Goal: Transaction & Acquisition: Subscribe to service/newsletter

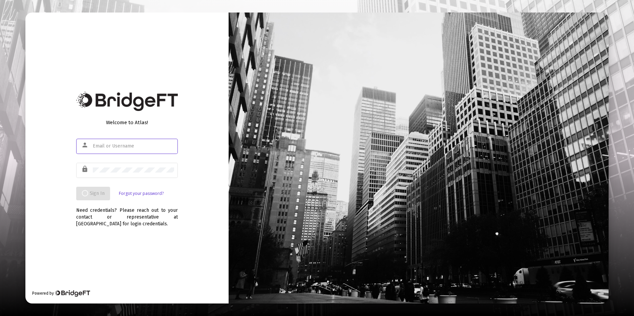
type input "taylor@engageadvisors.com"
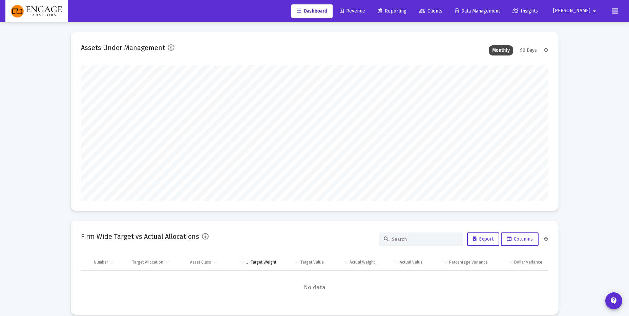
scroll to position [136, 468]
type input "taylor@engageadvisors.com"
type input "2025-09-02"
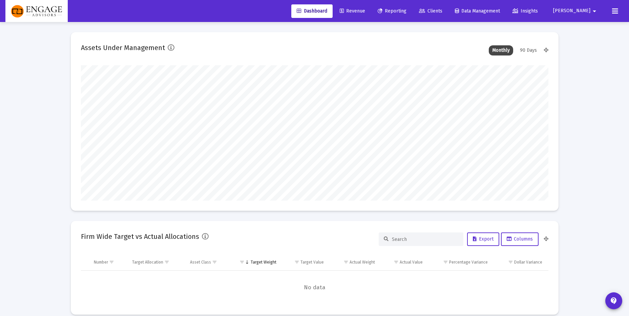
type input "2025-09-02"
click at [442, 11] on span "Clients" at bounding box center [430, 11] width 23 height 6
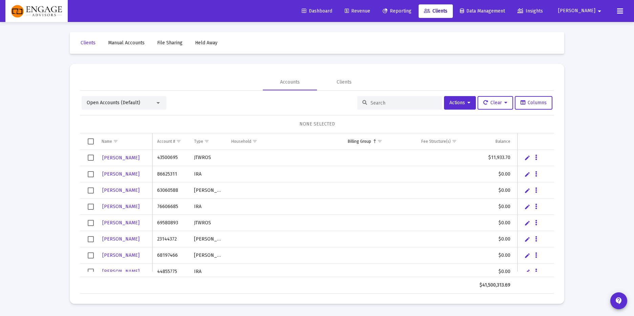
click at [399, 101] on input at bounding box center [404, 103] width 66 height 6
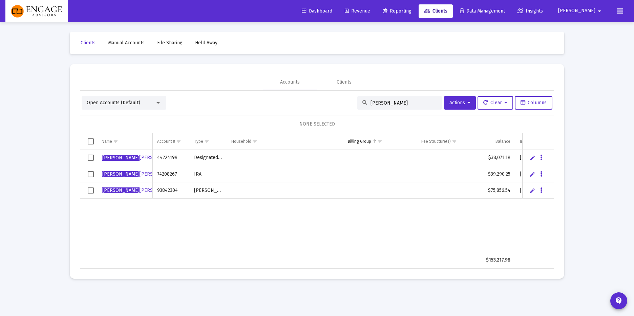
type input "alicia"
click at [128, 158] on span "ALICIA CASAREZ-QUINTANA" at bounding box center [139, 158] width 75 height 6
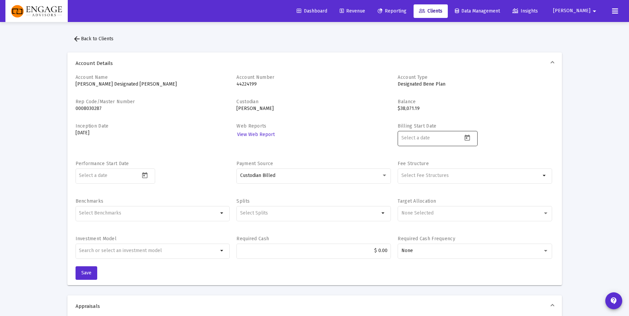
click at [470, 134] on icon "Open calendar" at bounding box center [467, 137] width 7 height 7
click at [434, 205] on div "2" at bounding box center [434, 205] width 12 height 12
type input "[DATE]"
click at [79, 272] on button "Save" at bounding box center [87, 274] width 22 height 14
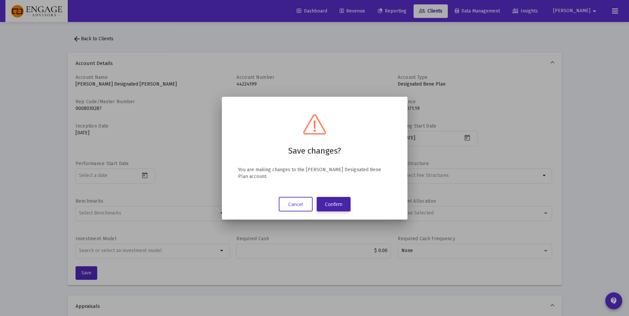
click at [331, 205] on button "Confirm" at bounding box center [334, 204] width 34 height 15
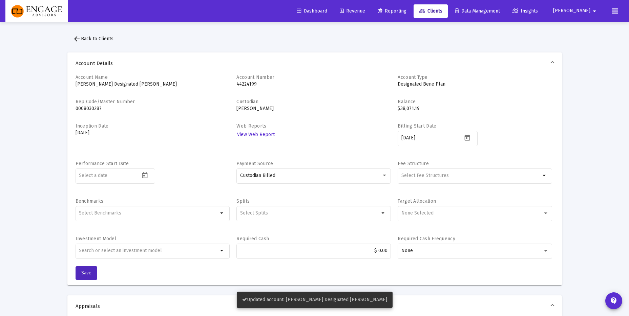
click at [102, 35] on button "arrow_back Back to Clients" at bounding box center [92, 39] width 51 height 14
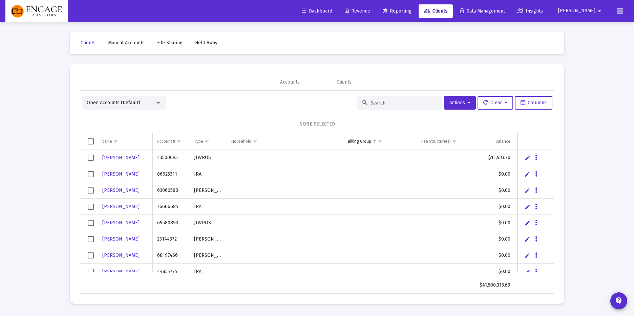
click at [373, 105] on input at bounding box center [404, 103] width 66 height 6
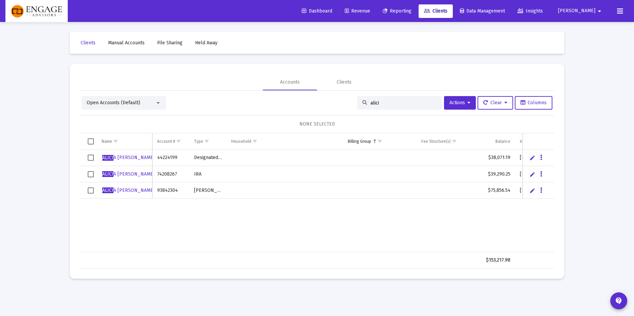
type input "alici"
click at [136, 171] on link "ALICI A CASAREZ-QUINTANA" at bounding box center [129, 174] width 54 height 10
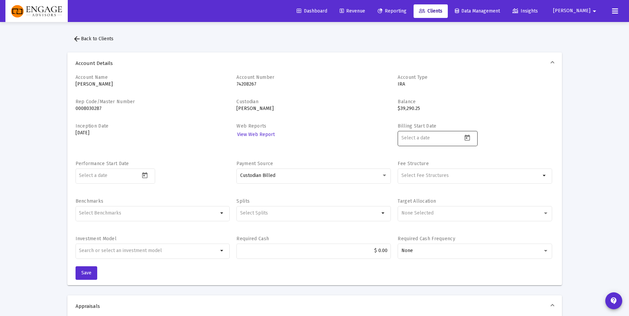
click at [470, 139] on icon "Open calendar" at bounding box center [467, 137] width 7 height 7
click at [433, 205] on div "2" at bounding box center [434, 205] width 12 height 12
type input "2025-09-02"
click at [85, 273] on span "Save" at bounding box center [86, 273] width 10 height 6
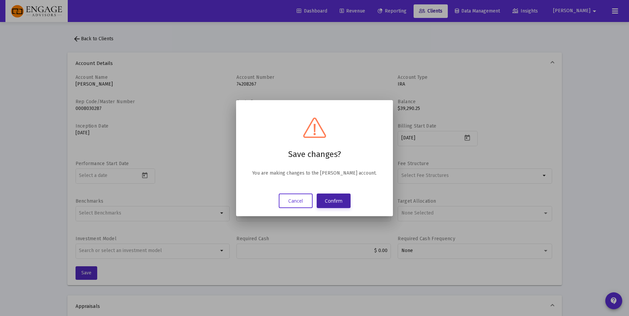
click at [328, 200] on button "Confirm" at bounding box center [334, 201] width 34 height 15
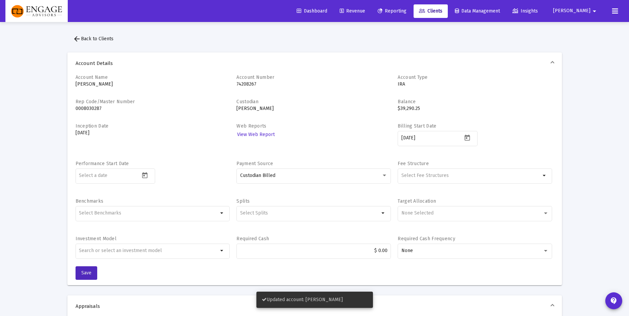
click at [74, 32] on button "arrow_back Back to Clients" at bounding box center [92, 39] width 51 height 14
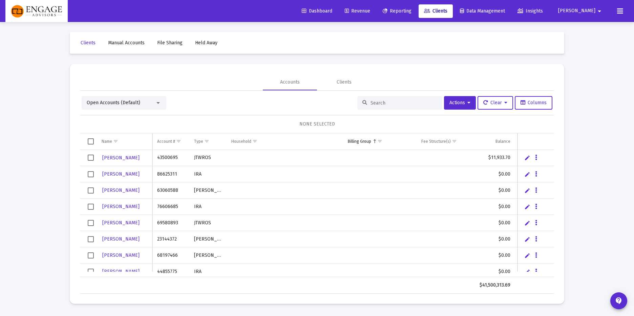
drag, startPoint x: 366, startPoint y: 102, endPoint x: 373, endPoint y: 102, distance: 7.1
click at [366, 102] on div at bounding box center [399, 103] width 85 height 14
click at [399, 107] on div at bounding box center [399, 103] width 85 height 14
click at [399, 104] on input at bounding box center [404, 103] width 66 height 6
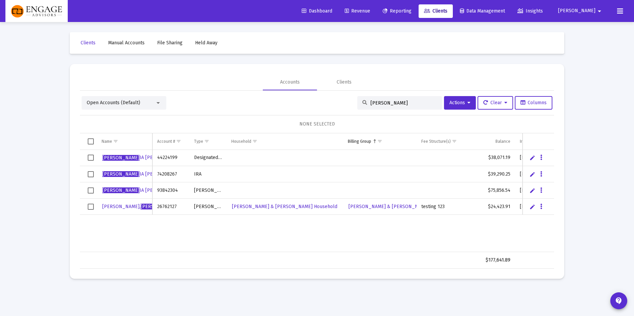
type input "alic"
click at [138, 190] on span "ALIC IA CASAREZ-QUINTANA" at bounding box center [142, 191] width 80 height 6
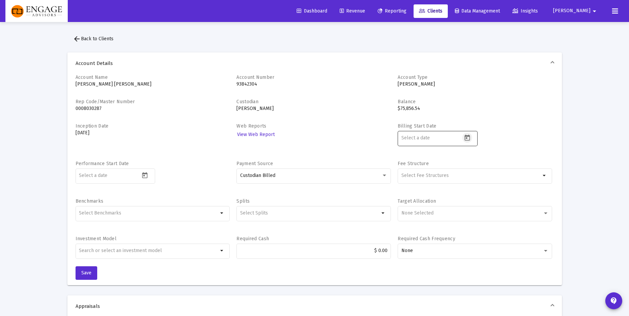
click at [469, 139] on icon "Open calendar" at bounding box center [467, 137] width 7 height 7
click at [434, 207] on div "2" at bounding box center [434, 205] width 12 height 12
type input "2025-09-02"
click at [85, 272] on span "Save" at bounding box center [86, 273] width 10 height 6
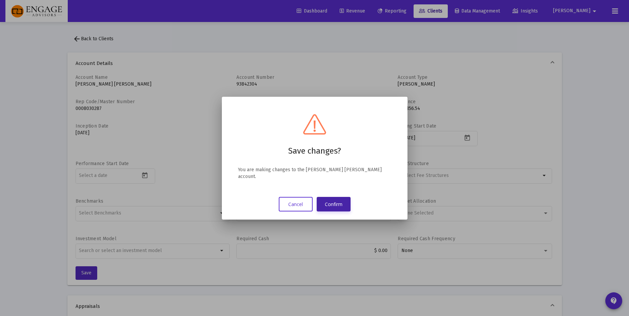
click at [327, 204] on button "Confirm" at bounding box center [334, 204] width 34 height 15
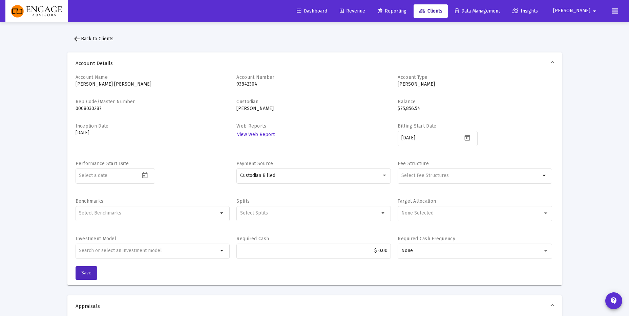
click at [93, 40] on span "arrow_back Back to Clients" at bounding box center [93, 39] width 41 height 6
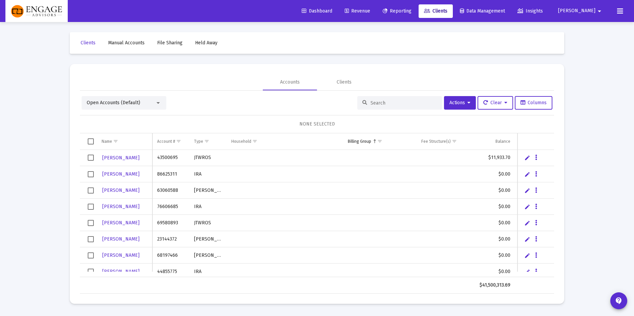
click at [388, 101] on input at bounding box center [404, 103] width 66 height 6
type input "alici"
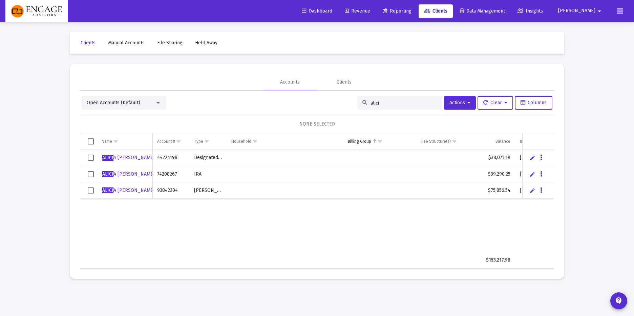
click at [382, 105] on input "alici" at bounding box center [404, 103] width 66 height 6
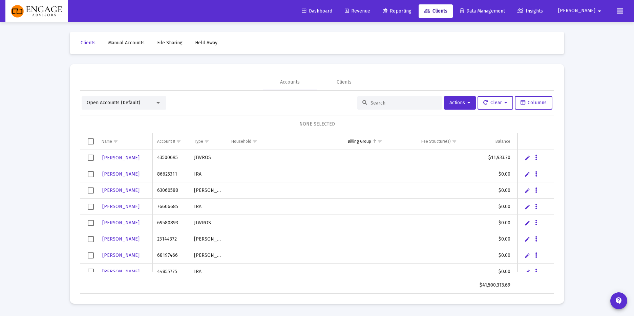
click at [318, 102] on div "Open Accounts (Default) Actions Clear Columns" at bounding box center [317, 103] width 471 height 14
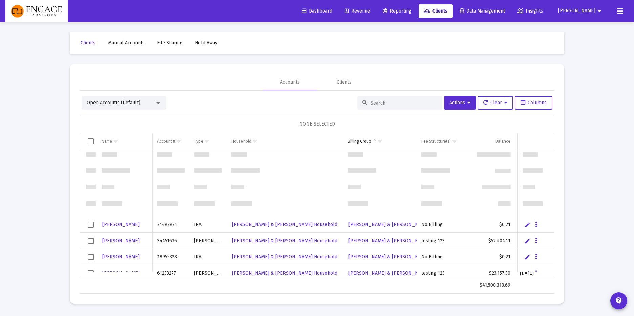
scroll to position [989, 0]
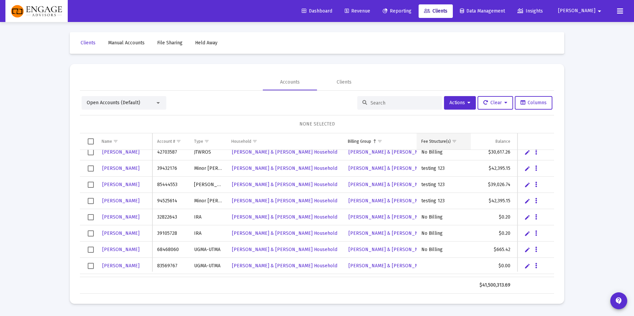
click at [442, 143] on div "Fee Structure(s)" at bounding box center [435, 141] width 29 height 5
click at [456, 140] on span "Show filter options for column 'Fee Structure(s)'" at bounding box center [454, 141] width 5 height 5
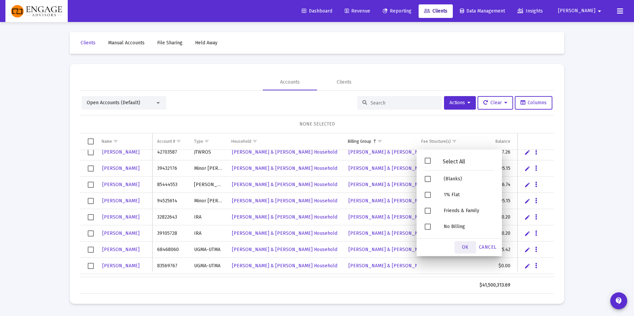
click at [463, 245] on span "OK" at bounding box center [465, 248] width 7 height 6
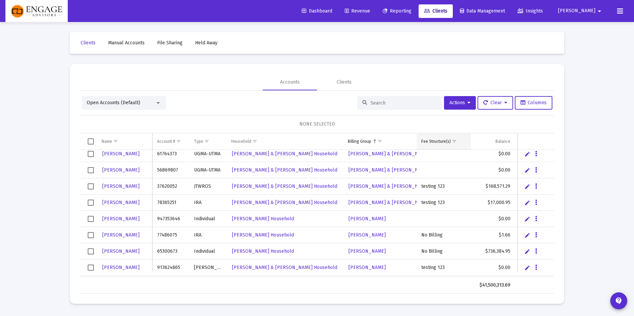
click at [433, 142] on div "Fee Structure(s)" at bounding box center [435, 141] width 29 height 5
click at [432, 143] on div "Fee Structure(s)" at bounding box center [435, 141] width 29 height 5
click at [373, 141] on span "Column Billing Group" at bounding box center [374, 141] width 5 height 5
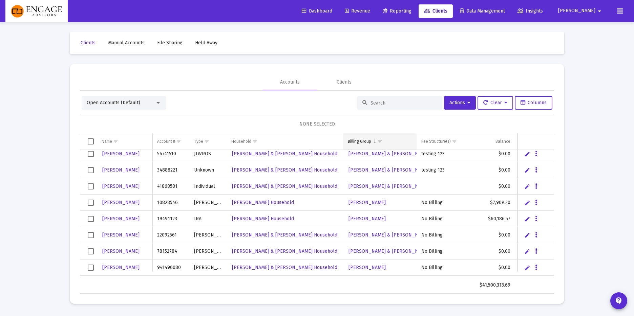
click at [367, 143] on div "Billing Group" at bounding box center [359, 141] width 23 height 5
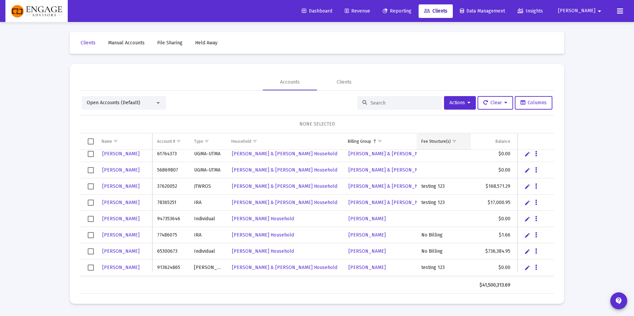
click at [435, 140] on div "Fee Structure(s)" at bounding box center [435, 141] width 29 height 5
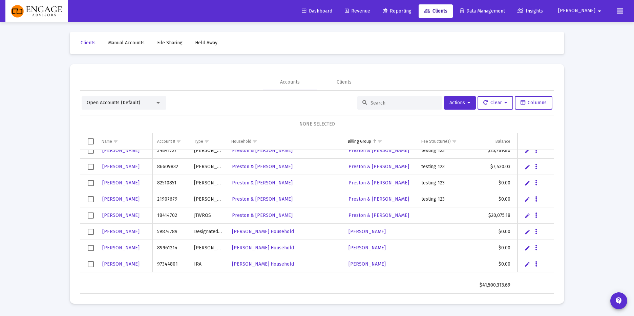
click at [383, 106] on div at bounding box center [399, 103] width 85 height 14
click at [385, 105] on input at bounding box center [404, 103] width 66 height 6
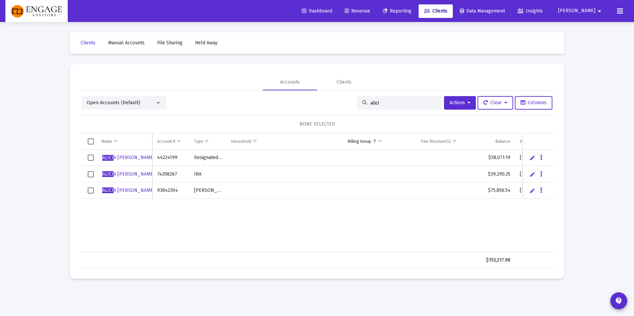
type input "alici"
click at [90, 141] on span "Select all" at bounding box center [91, 142] width 6 height 6
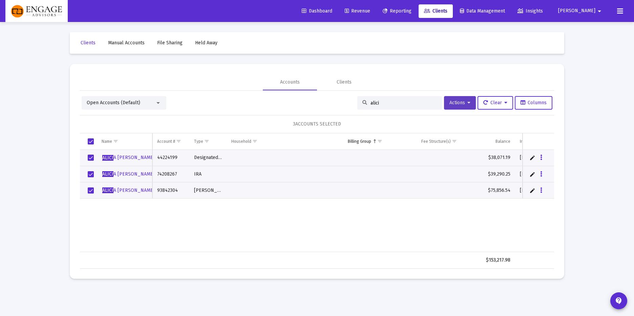
click at [460, 102] on span "Actions" at bounding box center [460, 103] width 21 height 6
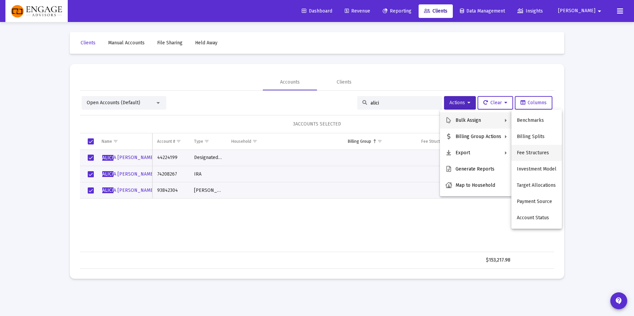
click at [534, 152] on button "Fee Structures" at bounding box center [537, 153] width 50 height 16
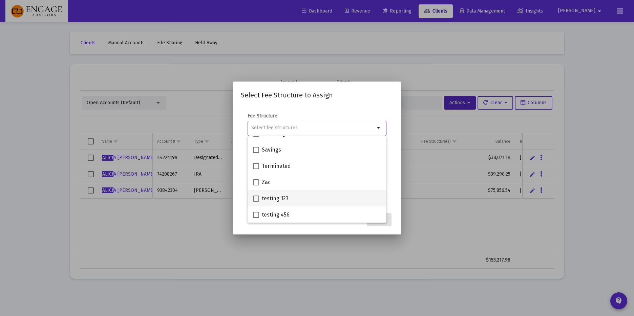
click at [290, 198] on div "testing 123" at bounding box center [317, 198] width 128 height 16
checkbox input "true"
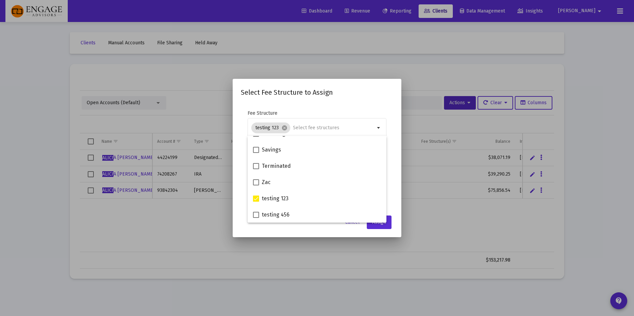
click at [323, 231] on mat-dialog-container "Select Fee Structure to Assign Fee Structure testing 123 cancel arrow_drop_down…" at bounding box center [317, 158] width 169 height 158
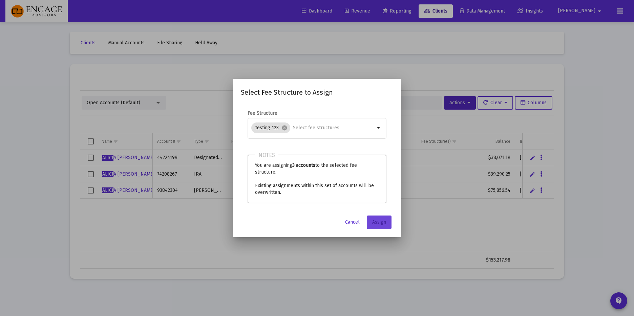
click at [379, 225] on span "Assign" at bounding box center [379, 223] width 14 height 6
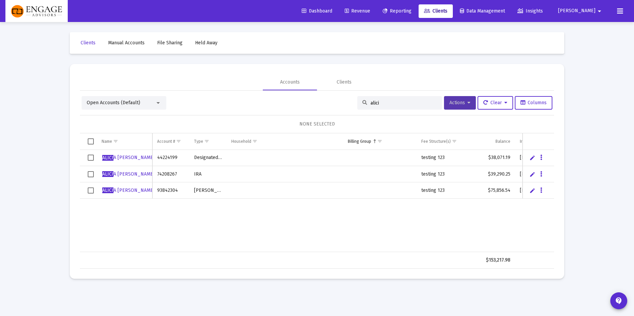
click at [456, 101] on span "Actions" at bounding box center [460, 103] width 21 height 6
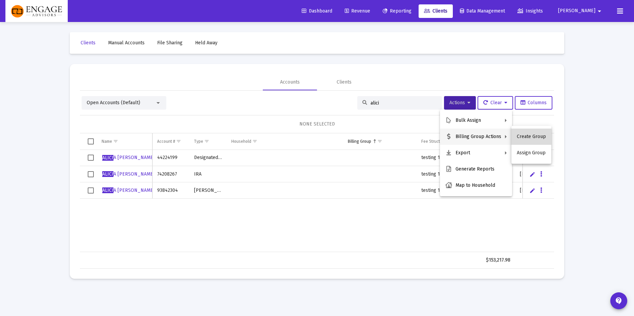
click at [538, 139] on button "Create Group" at bounding box center [532, 137] width 40 height 16
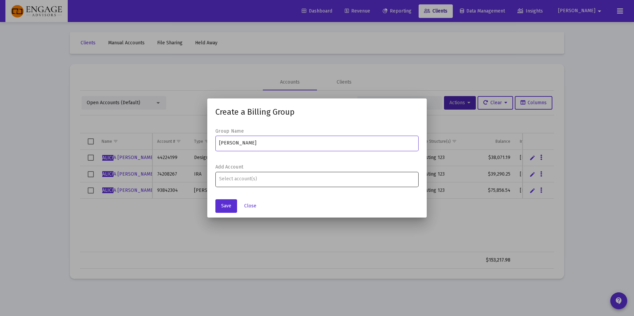
type input "[PERSON_NAME]"
click at [254, 182] on div "Assignment Selection" at bounding box center [317, 179] width 199 height 8
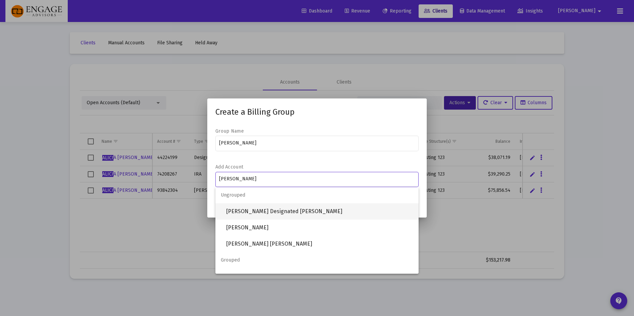
type input "alic"
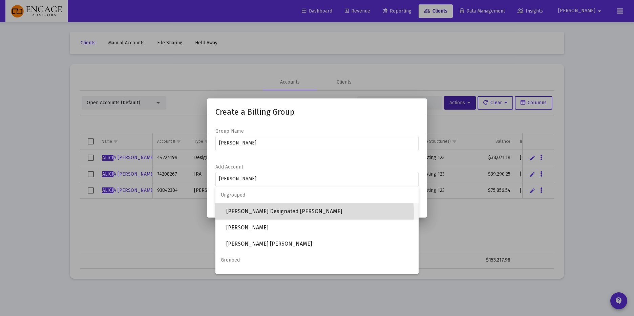
click at [291, 213] on span "ALICIA CASAREZ-QUINTANA Designated Bene Plan" at bounding box center [319, 212] width 187 height 16
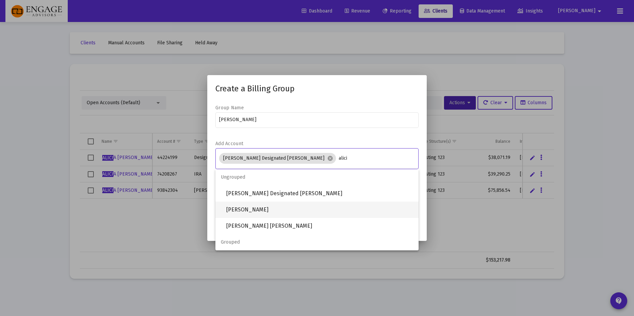
type input "alici"
click at [302, 210] on span "ALICIA CASAREZ-QUINTANA IRA" at bounding box center [319, 210] width 187 height 16
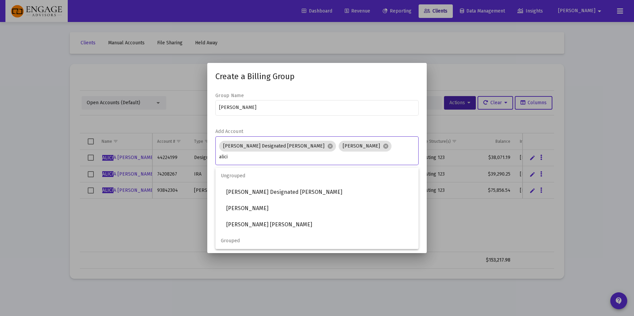
type input "alici"
click at [305, 223] on span "[PERSON_NAME] [PERSON_NAME]" at bounding box center [319, 225] width 187 height 16
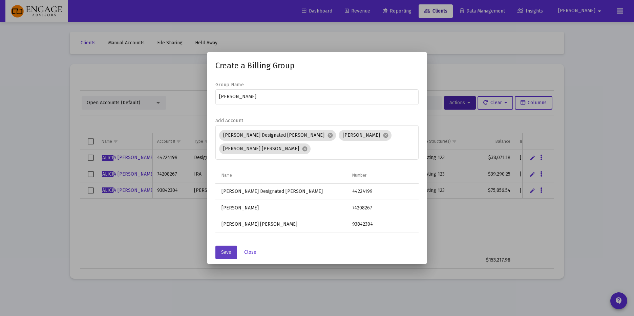
click at [223, 255] on span "Save" at bounding box center [226, 253] width 10 height 6
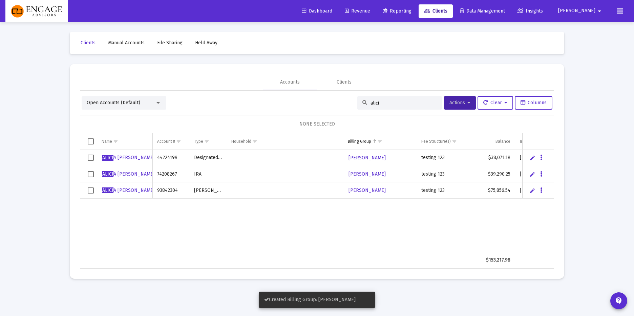
click at [322, 218] on div "ALICI A CASAREZ-QUINTANA 44224199 Designated Bene Plan Lucy Quintana testing 12…" at bounding box center [479, 201] width 799 height 102
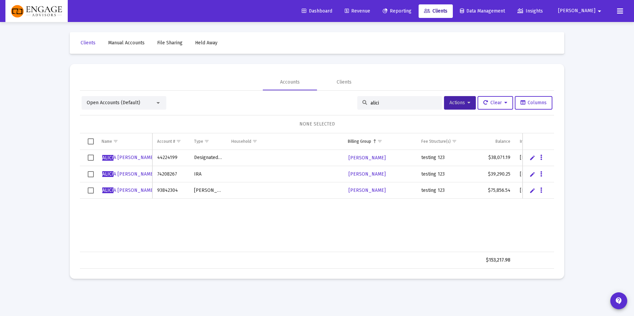
click at [91, 140] on span "Select all" at bounding box center [91, 142] width 6 height 6
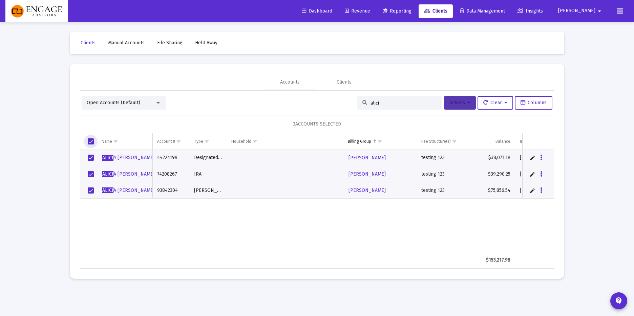
click at [468, 102] on icon at bounding box center [469, 103] width 3 height 5
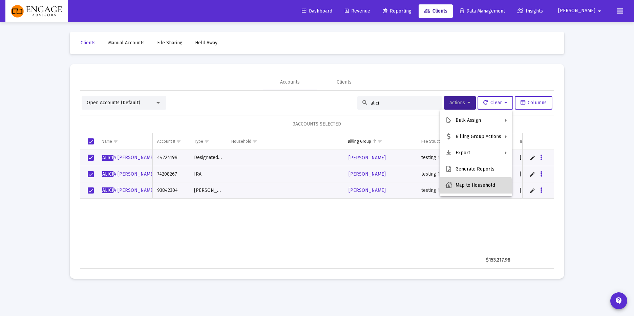
click at [469, 190] on button "Map to Household" at bounding box center [476, 186] width 72 height 16
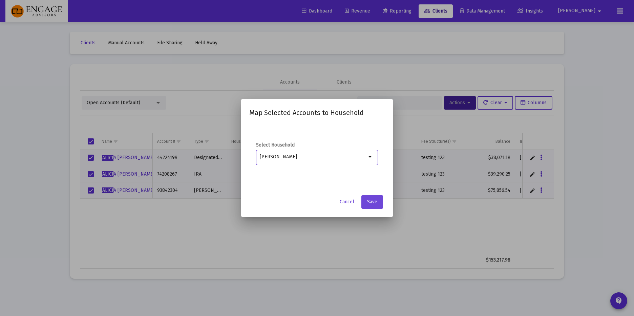
type input "[PERSON_NAME]"
click at [370, 203] on span "Save" at bounding box center [372, 202] width 10 height 6
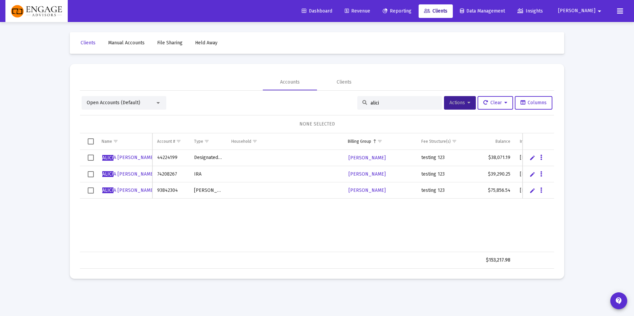
click at [278, 211] on div "ALICI A CASAREZ-QUINTANA 44224199 Designated Bene Plan Lucy Quintana testing 12…" at bounding box center [479, 201] width 799 height 102
click at [468, 103] on icon at bounding box center [469, 103] width 3 height 5
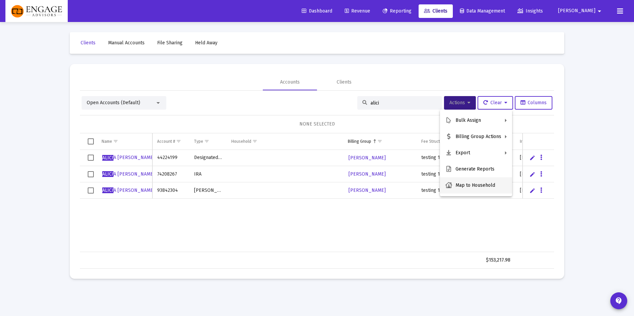
click at [468, 182] on button "Map to Household" at bounding box center [476, 186] width 72 height 16
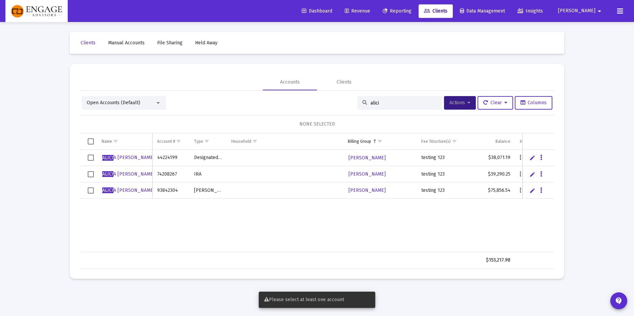
click at [89, 141] on span "Select all" at bounding box center [91, 142] width 6 height 6
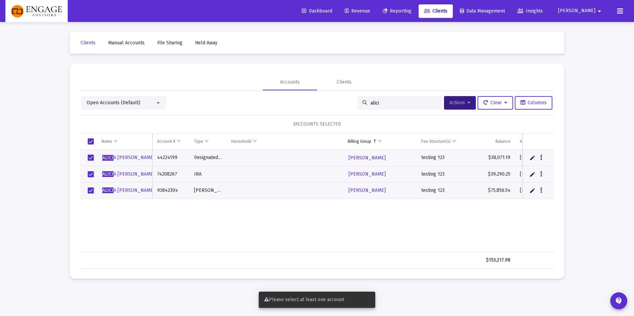
click at [150, 99] on div "Open Accounts (Default)" at bounding box center [124, 103] width 85 height 14
click at [148, 102] on div "Open Accounts (Default)" at bounding box center [121, 103] width 68 height 7
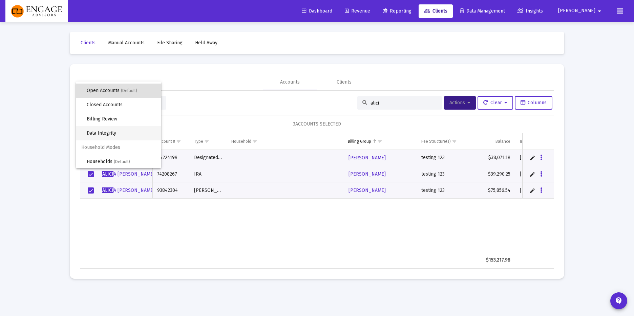
scroll to position [13, 0]
click at [121, 158] on span "Households (Default)" at bounding box center [121, 161] width 69 height 14
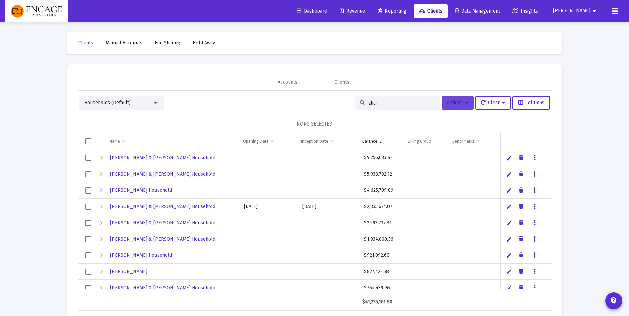
click at [450, 102] on span "Actions" at bounding box center [457, 103] width 21 height 6
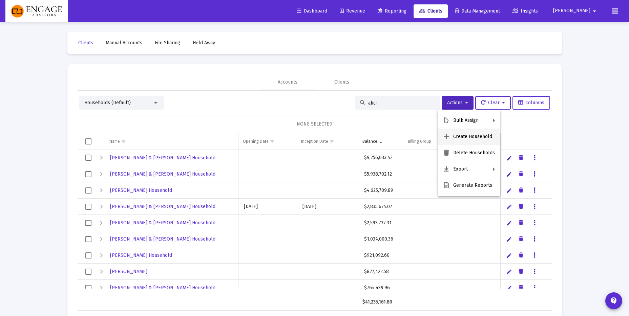
click at [462, 139] on button "Create Household" at bounding box center [469, 137] width 63 height 16
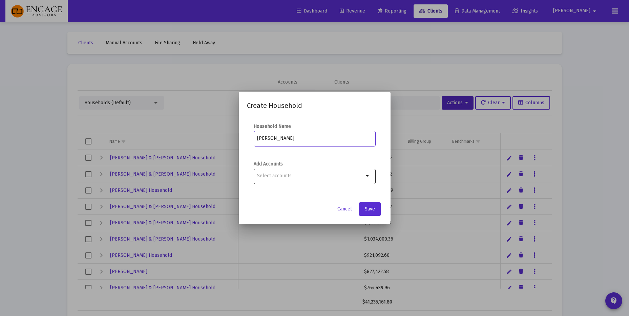
type input "[PERSON_NAME]"
click at [279, 178] on input "Selection" at bounding box center [310, 175] width 107 height 5
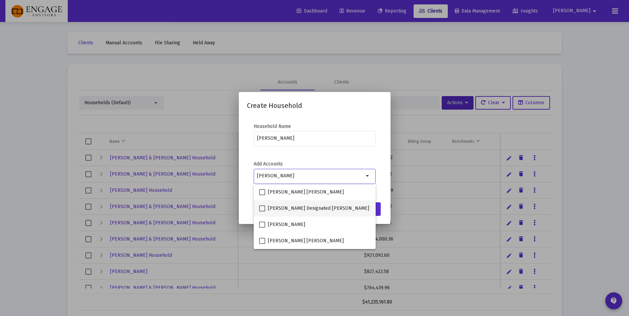
type input "alic"
click at [326, 210] on span "ALICIA CASAREZ-QUINTANA Designated Bene Plan" at bounding box center [318, 209] width 101 height 8
click at [262, 212] on input "ALICIA CASAREZ-QUINTANA Designated Bene Plan" at bounding box center [262, 212] width 0 height 0
checkbox input "true"
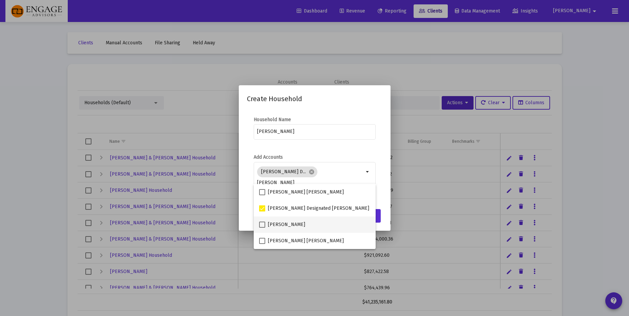
click at [305, 225] on span "ALICIA CASAREZ-QUINTANA IRA" at bounding box center [286, 225] width 37 height 8
click at [262, 228] on input "ALICIA CASAREZ-QUINTANA IRA" at bounding box center [262, 228] width 0 height 0
checkbox input "true"
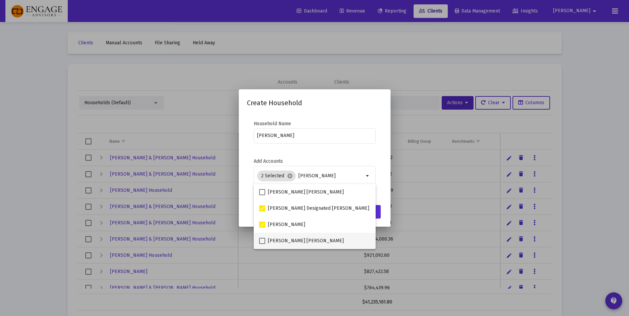
click at [314, 239] on span "[PERSON_NAME] [PERSON_NAME]" at bounding box center [306, 241] width 76 height 8
click at [262, 244] on input "[PERSON_NAME] [PERSON_NAME]" at bounding box center [262, 244] width 0 height 0
checkbox input "true"
click at [376, 159] on form "Add Accounts 3 Selected cancel alic arrow_drop_down" at bounding box center [315, 176] width 136 height 36
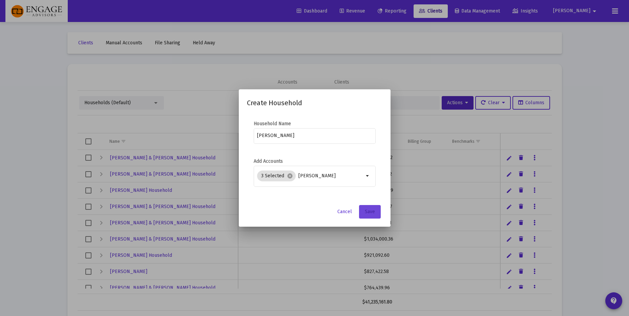
click at [370, 214] on span "Save" at bounding box center [370, 212] width 10 height 6
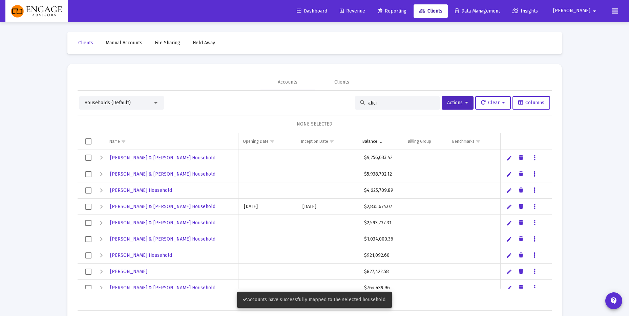
click at [385, 103] on input "alici" at bounding box center [401, 103] width 66 height 6
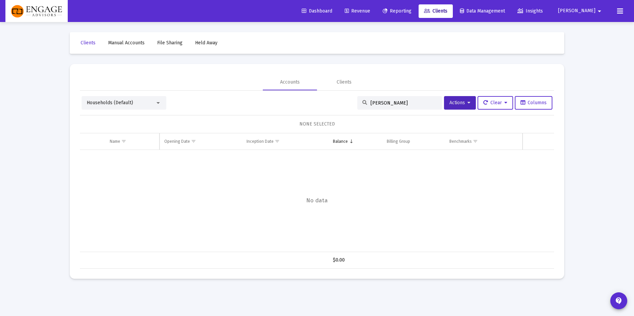
click at [109, 99] on div "Households (Default)" at bounding box center [124, 103] width 85 height 14
click at [123, 110] on div "Households (Default) alicia Actions Clear Columns NONE SELECTED Name Name Openi…" at bounding box center [317, 182] width 474 height 173
click at [126, 104] on span "Households (Default)" at bounding box center [110, 103] width 46 height 6
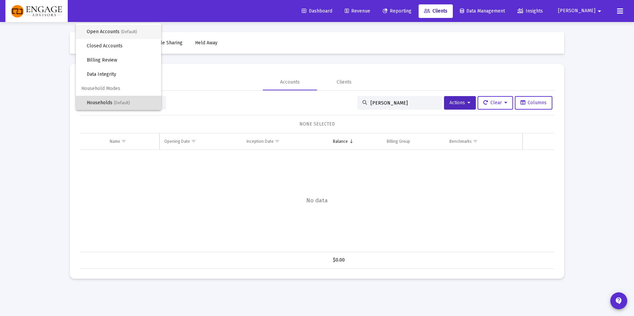
click at [125, 34] on span "(Default)" at bounding box center [129, 31] width 16 height 5
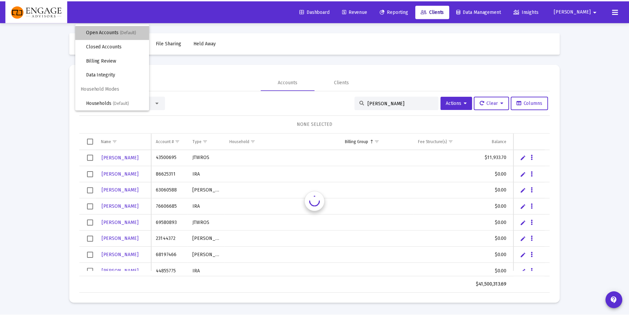
scroll to position [0, 0]
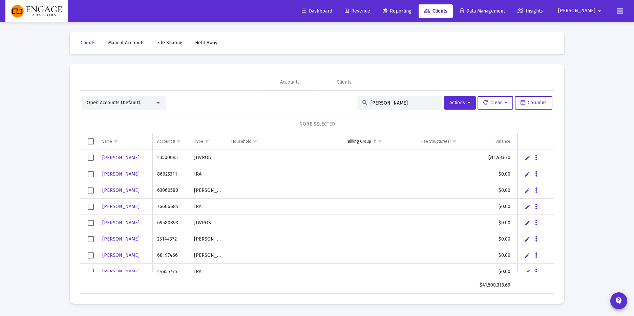
click at [391, 102] on input "alicia" at bounding box center [404, 103] width 66 height 6
type input "alicia"
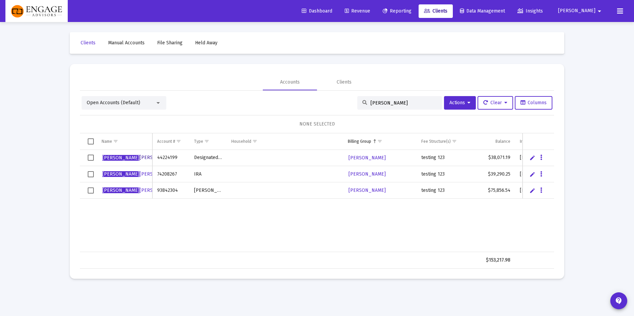
click at [129, 154] on link "ALICIA CASAREZ-QUINTANA" at bounding box center [140, 158] width 76 height 10
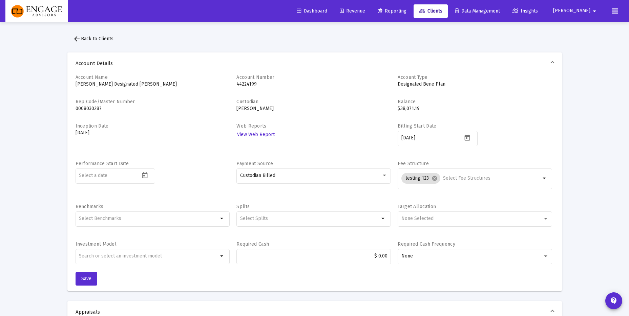
click at [124, 85] on p "ALICIA CASAREZ-QUINTANA Designated Bene Plan" at bounding box center [153, 84] width 154 height 7
click at [124, 84] on p "ALICIA CASAREZ-QUINTANA Designated Bene Plan" at bounding box center [153, 84] width 154 height 7
click at [93, 40] on span "arrow_back Back to Clients" at bounding box center [93, 39] width 41 height 6
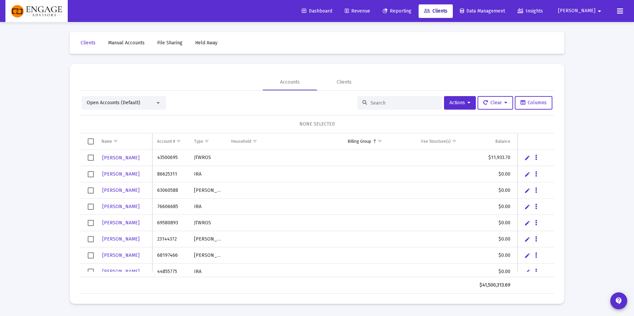
click at [391, 104] on input at bounding box center [404, 103] width 66 height 6
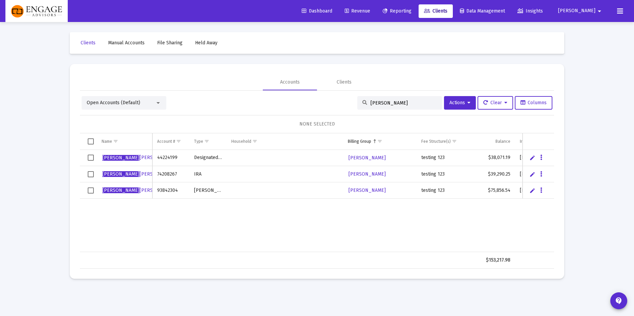
type input "alicia"
click at [93, 141] on span "Select all" at bounding box center [91, 142] width 6 height 6
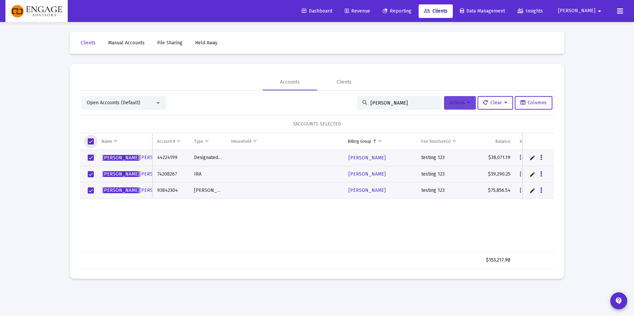
click at [455, 103] on span "Actions" at bounding box center [460, 103] width 21 height 6
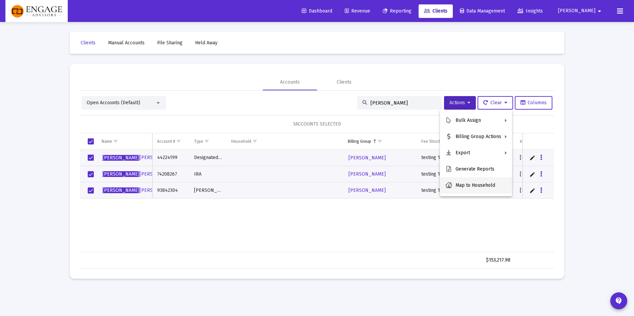
click at [483, 183] on button "Map to Household" at bounding box center [476, 186] width 72 height 16
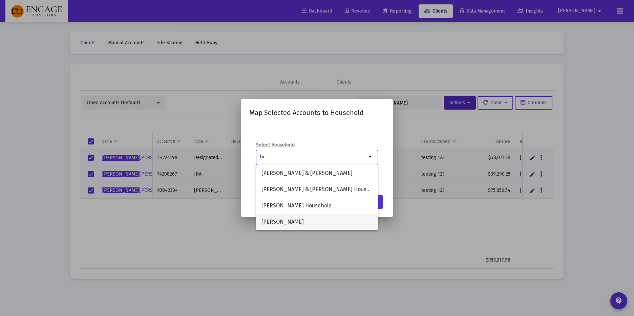
click at [292, 223] on span "[PERSON_NAME]" at bounding box center [317, 222] width 111 height 16
type input "[PERSON_NAME]"
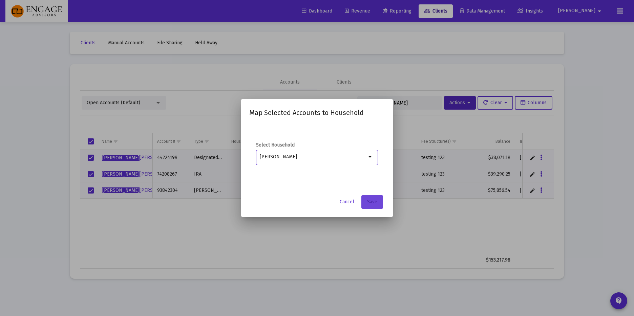
click at [368, 204] on span "Save" at bounding box center [372, 202] width 10 height 6
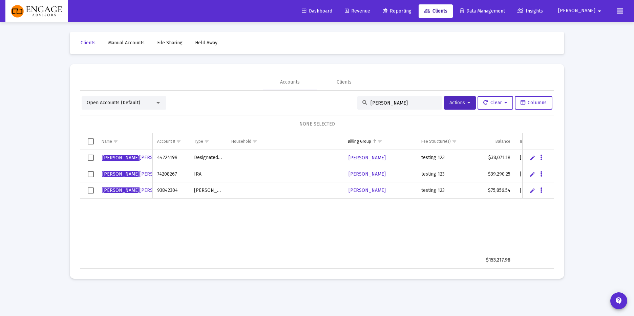
click at [412, 12] on span "Reporting" at bounding box center [397, 11] width 29 height 6
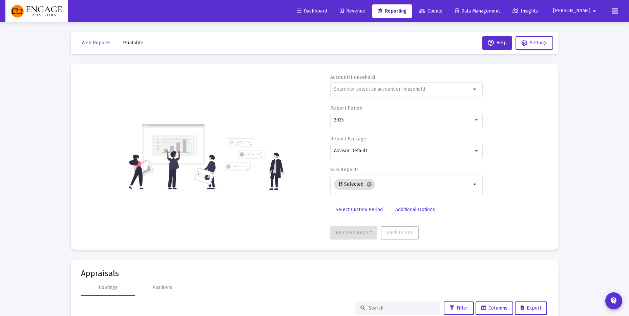
click at [365, 11] on span "Revenue" at bounding box center [352, 11] width 25 height 6
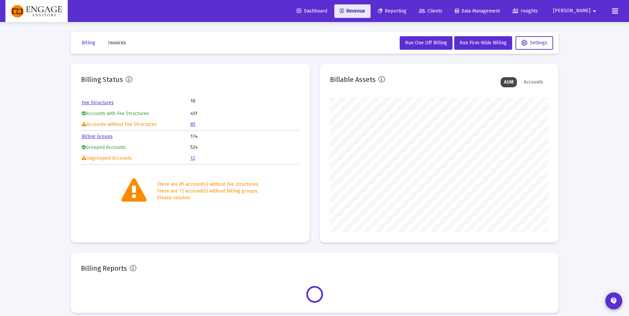
scroll to position [136, 219]
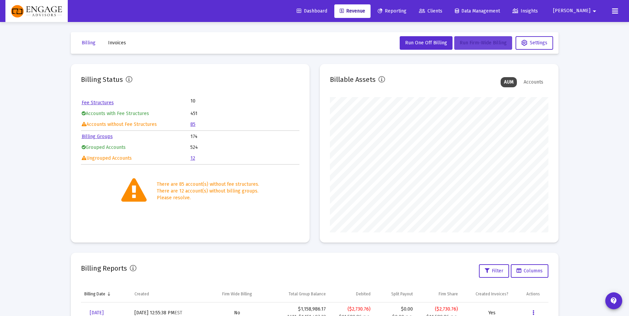
click at [482, 45] on span "Run Firm-Wide Billing" at bounding box center [483, 43] width 47 height 6
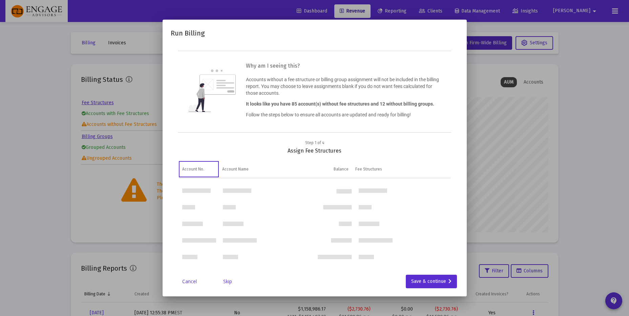
scroll to position [0, 0]
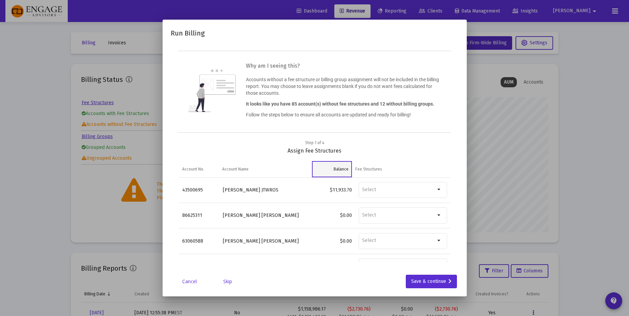
click at [343, 165] on td "Balance" at bounding box center [332, 169] width 40 height 16
click at [333, 163] on td "Balance" at bounding box center [332, 169] width 40 height 16
click at [336, 166] on td "Balance" at bounding box center [332, 169] width 40 height 16
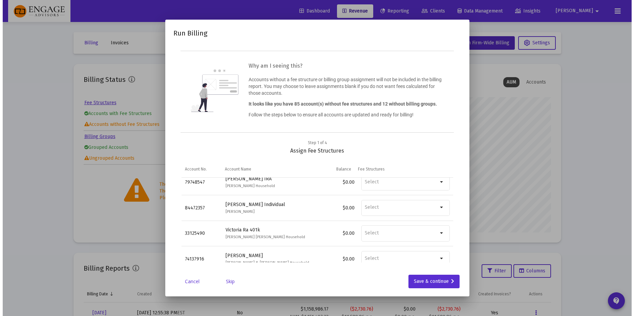
scroll to position [2088, 0]
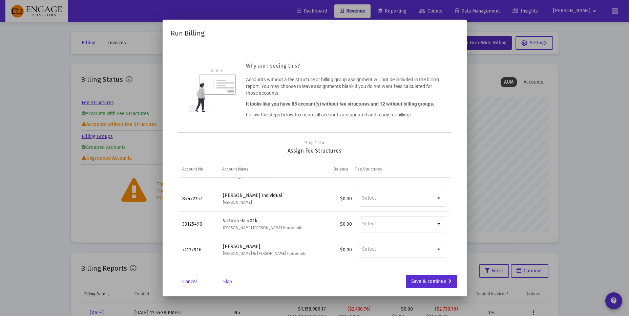
click at [187, 278] on link "Cancel" at bounding box center [190, 281] width 34 height 7
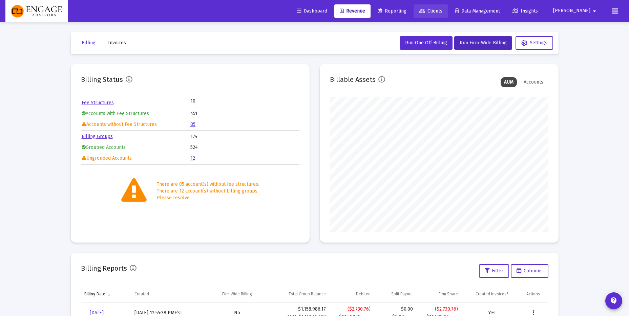
click at [425, 13] on icon at bounding box center [422, 11] width 6 height 5
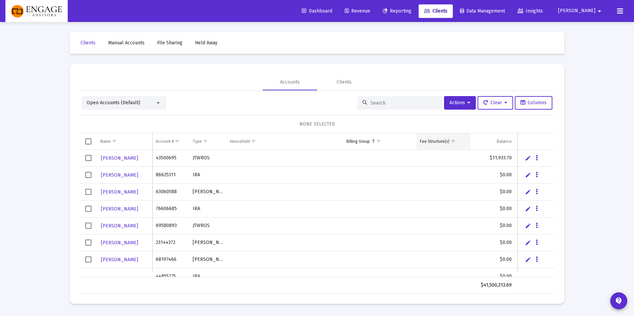
click at [441, 141] on div "Fee Structure(s)" at bounding box center [434, 141] width 29 height 5
click at [451, 139] on span "Show filter options for column 'Fee Structure(s)'" at bounding box center [453, 141] width 5 height 5
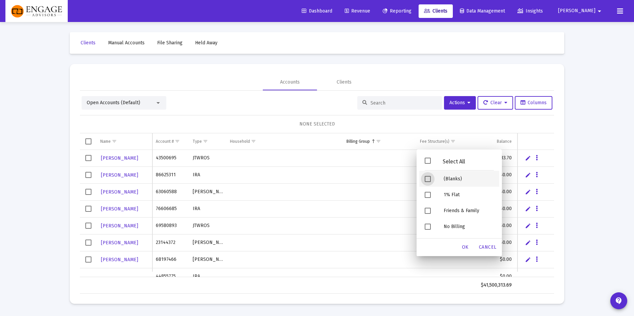
click at [443, 182] on div "(Blanks)" at bounding box center [468, 179] width 61 height 16
click at [461, 248] on div "OK" at bounding box center [466, 248] width 22 height 12
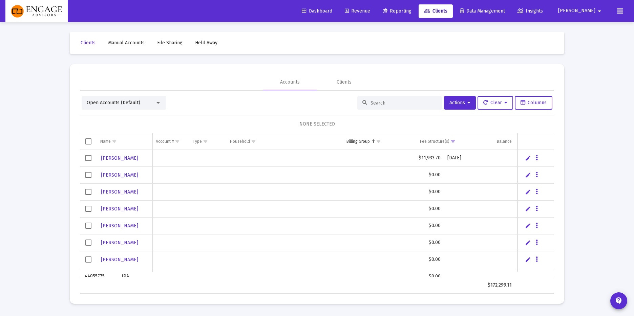
scroll to position [0, 71]
click at [433, 140] on div "Balance" at bounding box center [433, 141] width 15 height 5
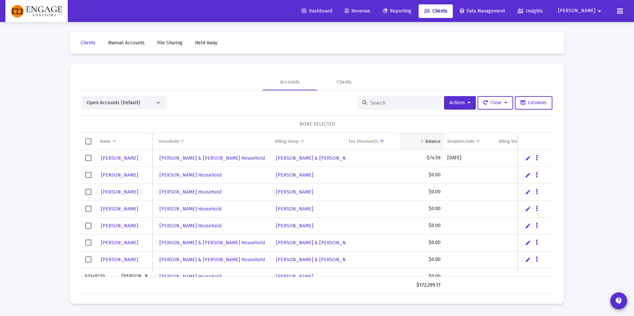
click at [431, 141] on div "Balance" at bounding box center [433, 141] width 15 height 5
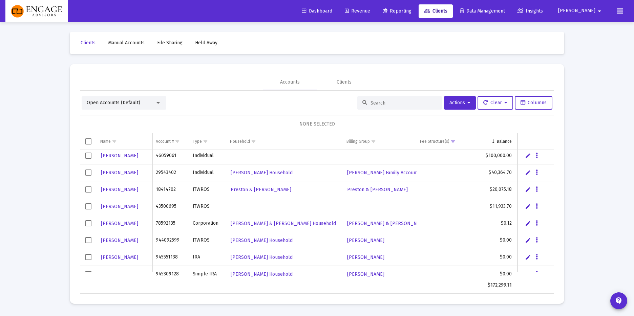
scroll to position [0, 0]
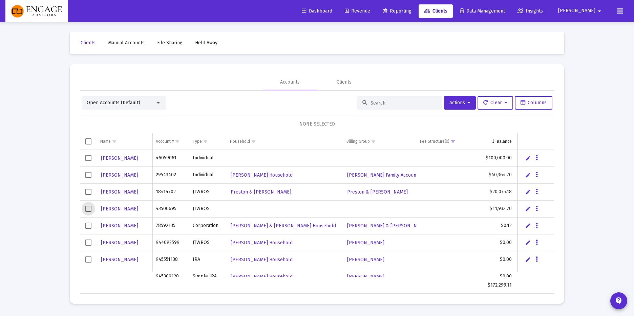
click at [89, 210] on span "Select row" at bounding box center [88, 209] width 6 height 6
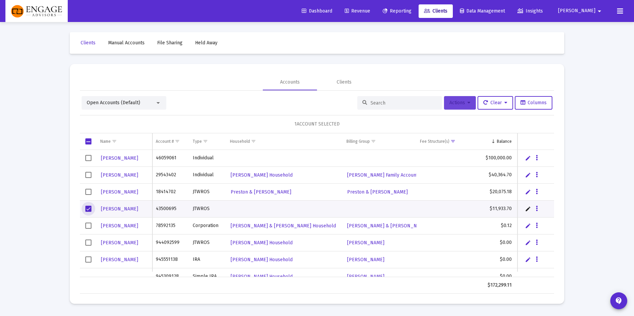
click at [454, 101] on span "Actions" at bounding box center [460, 103] width 21 height 6
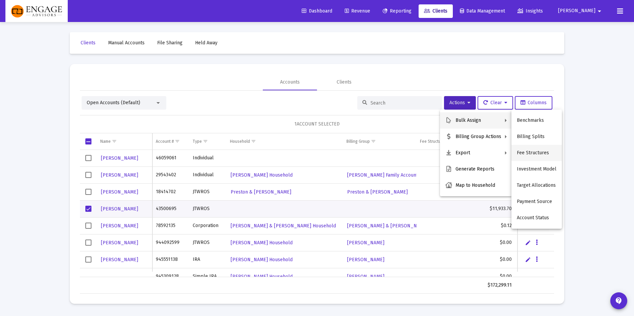
click at [535, 154] on button "Fee Structures" at bounding box center [537, 153] width 50 height 16
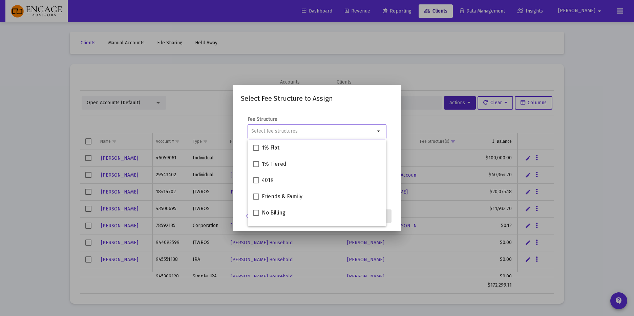
click at [380, 73] on div at bounding box center [317, 158] width 634 height 316
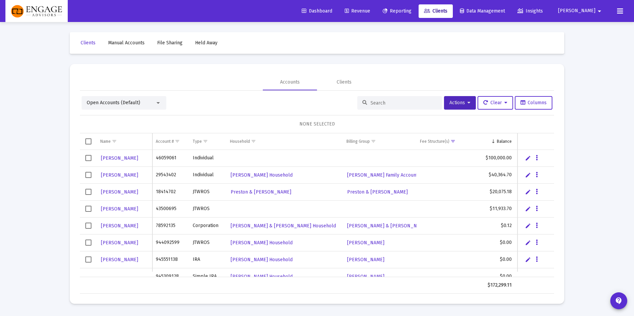
click at [86, 209] on span "Select row" at bounding box center [88, 209] width 6 height 6
click at [91, 158] on span "Select row" at bounding box center [88, 158] width 6 height 6
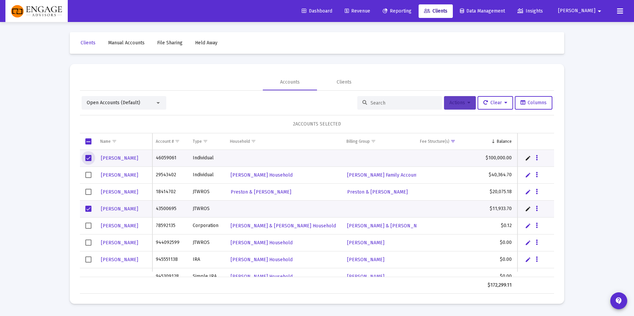
click at [458, 104] on span "Actions" at bounding box center [460, 103] width 21 height 6
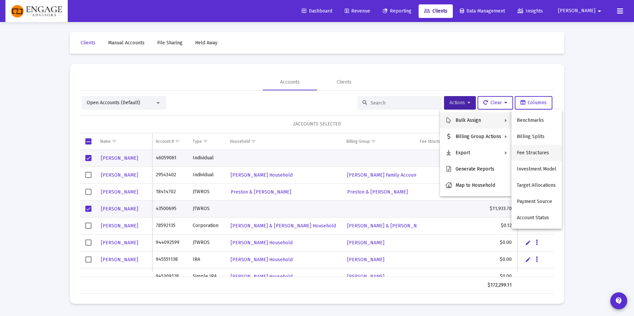
click at [536, 151] on button "Fee Structures" at bounding box center [537, 153] width 50 height 16
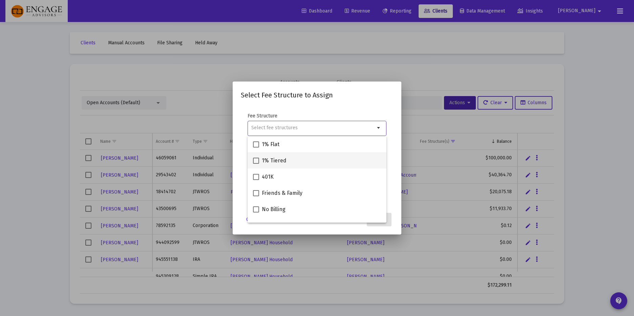
scroll to position [76, 0]
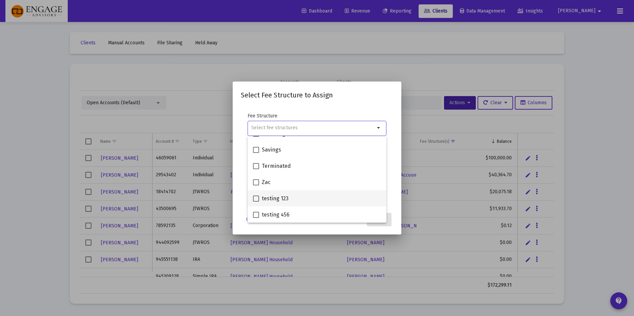
click at [304, 200] on div "testing 123" at bounding box center [317, 198] width 128 height 16
checkbox input "true"
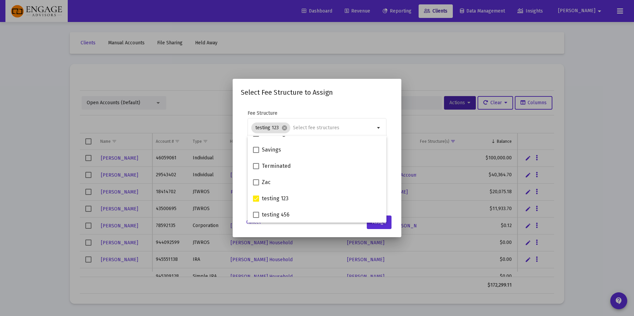
click at [330, 225] on div "Cancel Assign" at bounding box center [317, 223] width 152 height 14
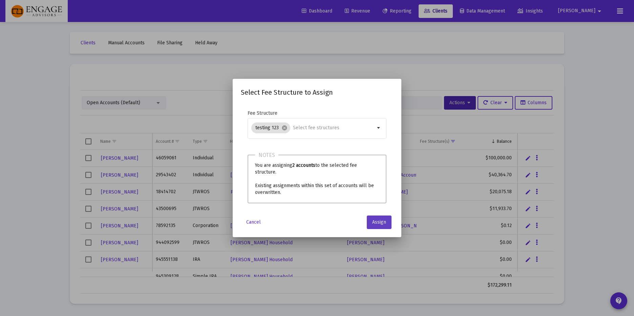
click at [375, 221] on span "Assign" at bounding box center [379, 223] width 14 height 6
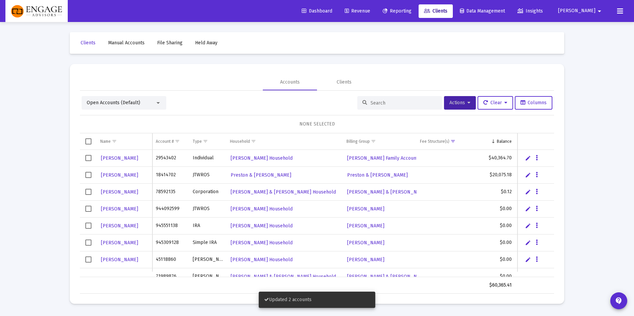
click at [88, 158] on span "Select row" at bounding box center [88, 158] width 6 height 6
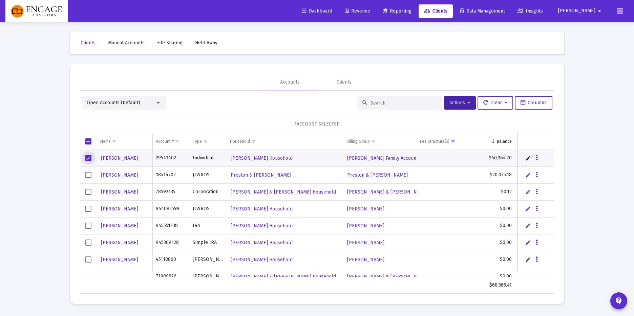
click at [88, 173] on span "Select row" at bounding box center [88, 175] width 6 height 6
click at [456, 101] on span "Actions" at bounding box center [460, 103] width 21 height 6
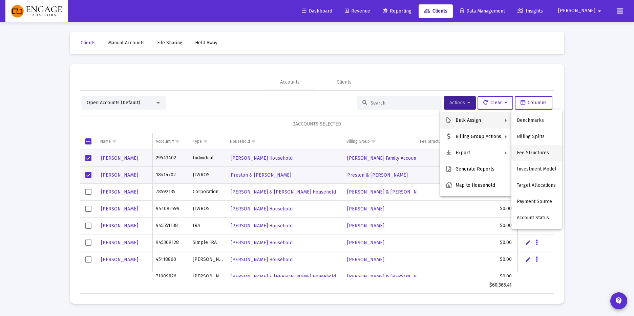
click at [533, 153] on button "Fee Structures" at bounding box center [537, 153] width 50 height 16
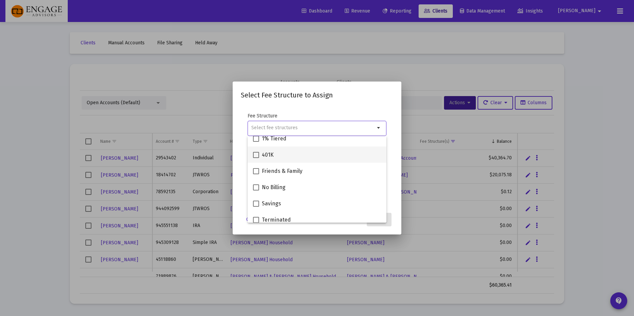
scroll to position [27, 0]
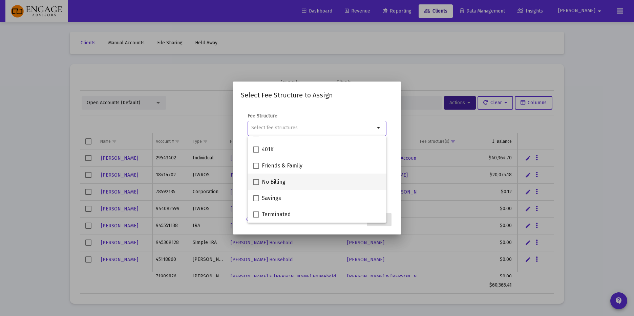
click at [298, 180] on div "No Billing" at bounding box center [317, 182] width 128 height 16
checkbox input "true"
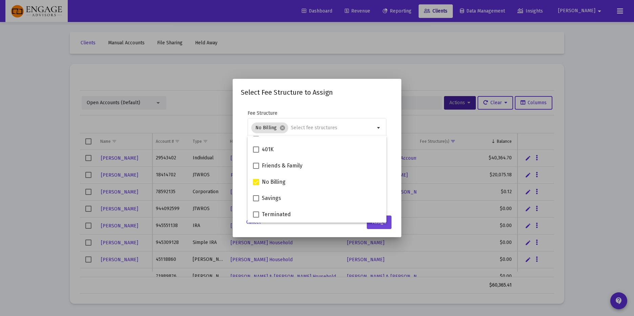
drag, startPoint x: 334, startPoint y: 227, endPoint x: 375, endPoint y: 226, distance: 41.3
click at [334, 227] on div "Cancel Assign" at bounding box center [317, 223] width 152 height 14
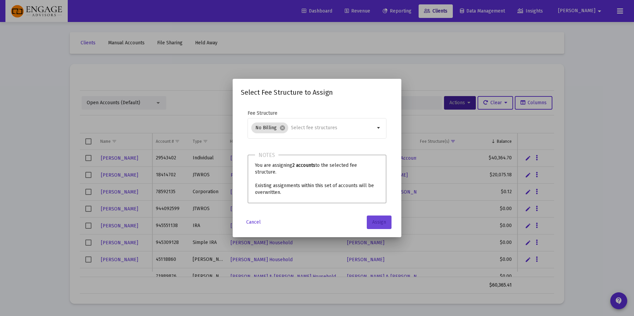
click at [386, 223] on span "Assign" at bounding box center [379, 223] width 14 height 6
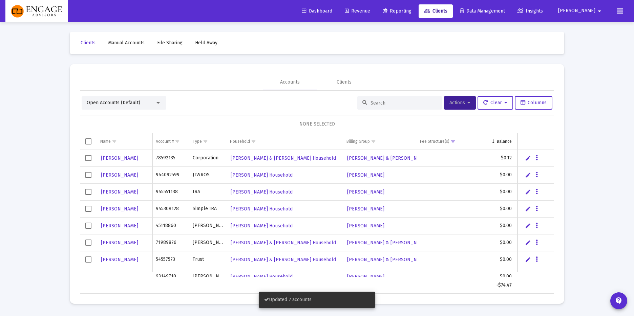
click at [258, 99] on div "Open Accounts (Default) Actions Clear Columns" at bounding box center [317, 103] width 471 height 14
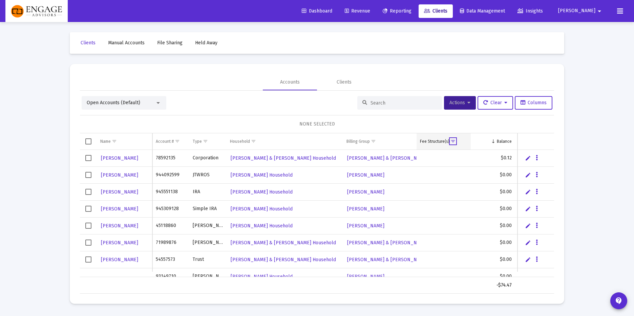
click at [451, 139] on span "Show filter options for column 'Fee Structure(s)'" at bounding box center [453, 141] width 5 height 5
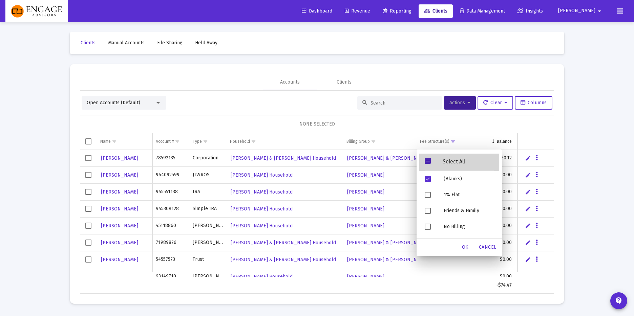
click at [428, 157] on div "Select All" at bounding box center [459, 162] width 80 height 17
click at [464, 247] on span "OK" at bounding box center [465, 248] width 7 height 6
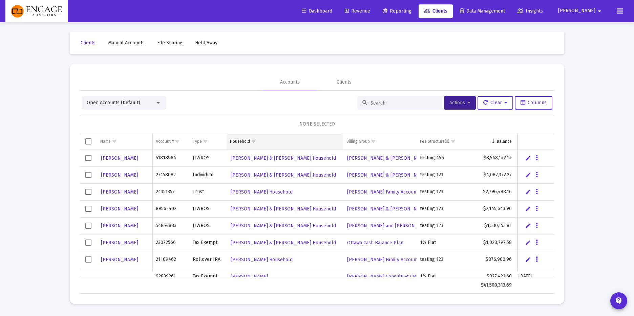
click at [251, 139] on span "Show filter options for column 'Household'" at bounding box center [253, 141] width 5 height 5
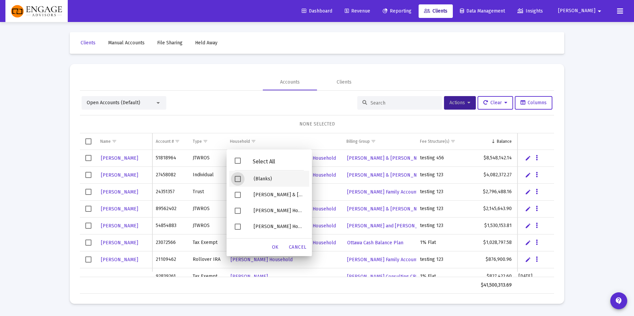
click at [264, 181] on div "(Blanks)" at bounding box center [278, 179] width 61 height 16
click at [278, 248] on span "OK" at bounding box center [275, 248] width 7 height 6
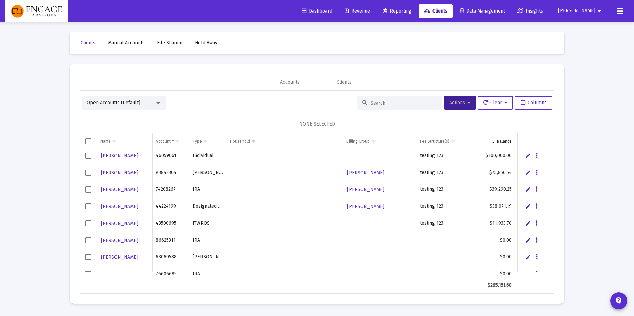
scroll to position [0, 0]
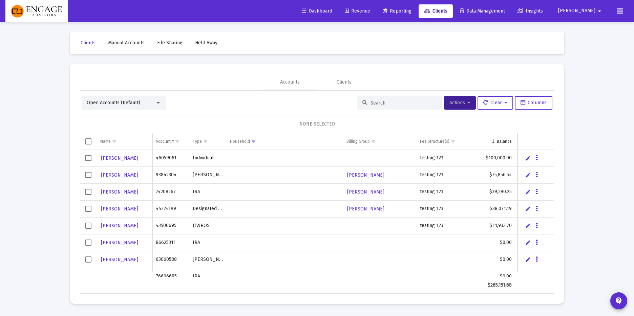
click at [90, 160] on span "Select row" at bounding box center [88, 158] width 6 height 6
click at [468, 103] on icon at bounding box center [469, 103] width 3 height 5
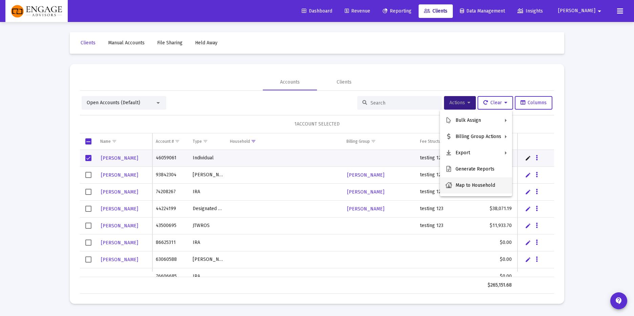
click at [467, 182] on button "Map to Household" at bounding box center [476, 186] width 72 height 16
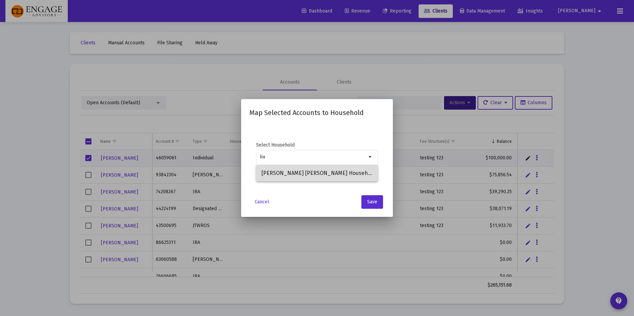
click at [358, 175] on span "Jessica Chang Liu Household" at bounding box center [317, 173] width 111 height 16
type input "Jessica Chang Liu Household"
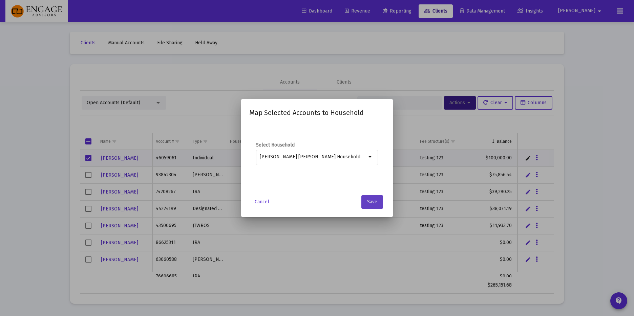
click at [368, 200] on span "Save" at bounding box center [372, 202] width 10 height 6
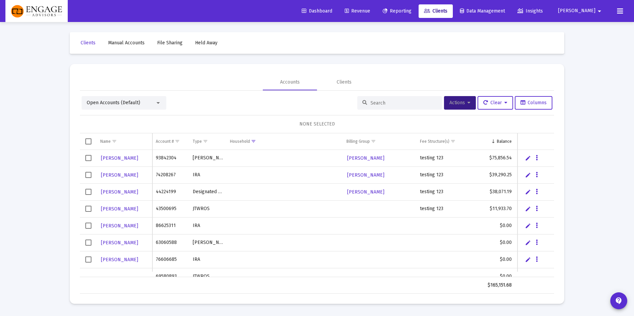
click at [89, 158] on span "Select row" at bounding box center [88, 158] width 6 height 6
click at [89, 178] on span "Select row" at bounding box center [88, 175] width 6 height 6
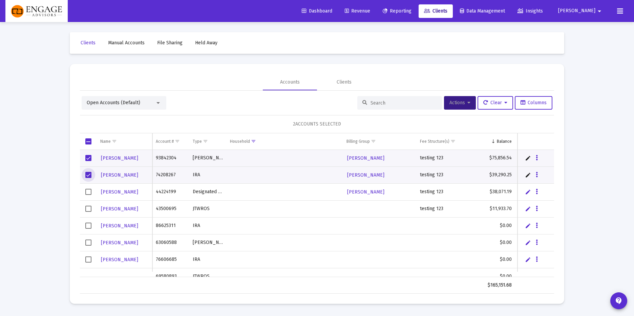
click at [83, 193] on td "Data grid" at bounding box center [88, 192] width 17 height 17
click at [453, 106] on button "Actions" at bounding box center [460, 103] width 32 height 14
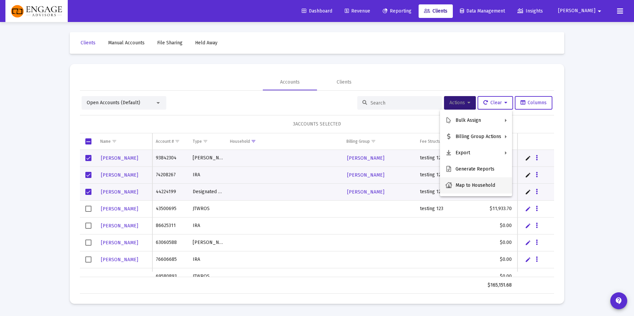
click at [455, 184] on button "Map to Household" at bounding box center [476, 186] width 72 height 16
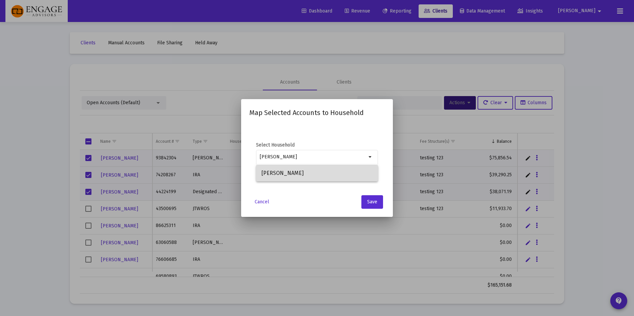
click at [335, 178] on span "[PERSON_NAME]" at bounding box center [317, 173] width 111 height 16
type input "[PERSON_NAME]"
click at [368, 201] on span "Save" at bounding box center [372, 202] width 10 height 6
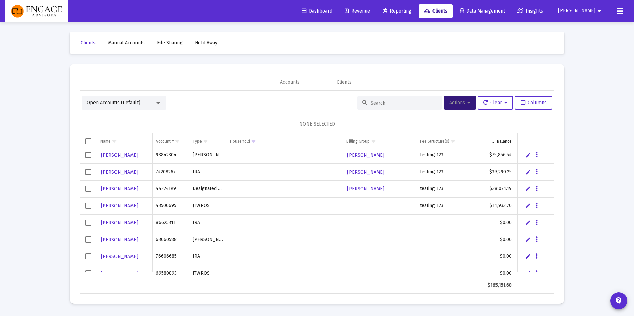
scroll to position [5, 0]
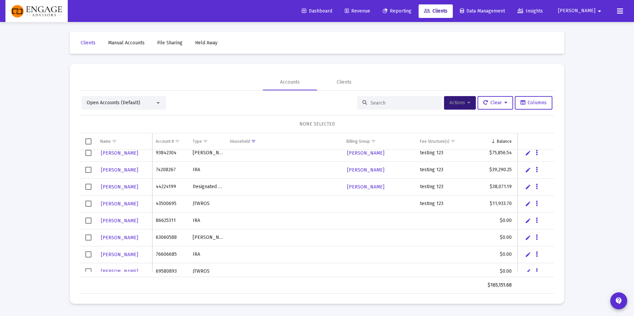
click at [90, 202] on span "Select row" at bounding box center [88, 204] width 6 height 6
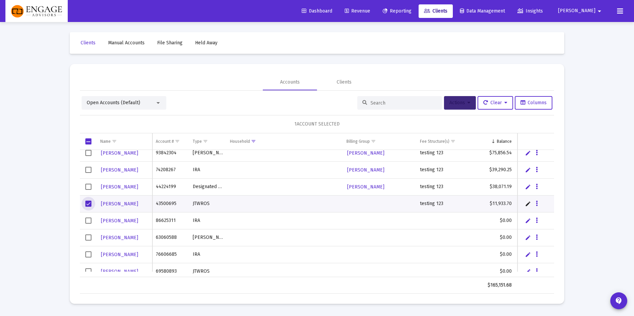
click at [460, 102] on span "Actions" at bounding box center [460, 103] width 21 height 6
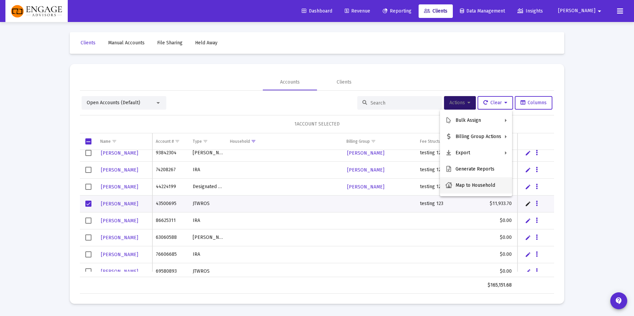
click at [467, 186] on button "Map to Household" at bounding box center [476, 186] width 72 height 16
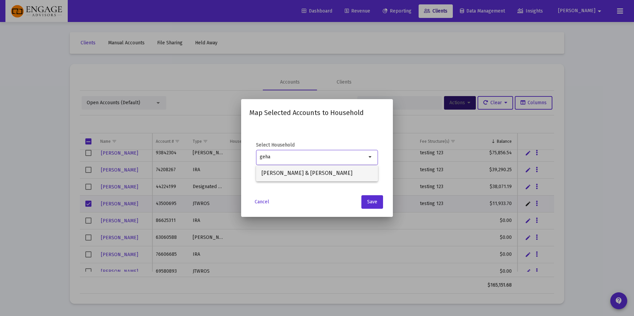
click at [322, 178] on span "[PERSON_NAME] & [PERSON_NAME]" at bounding box center [317, 173] width 111 height 16
type input "[PERSON_NAME] & [PERSON_NAME]"
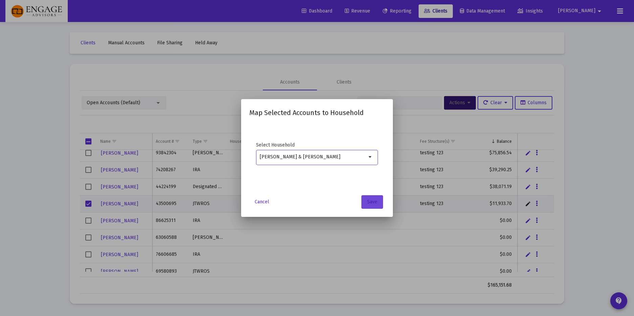
click at [372, 200] on span "Save" at bounding box center [372, 202] width 10 height 6
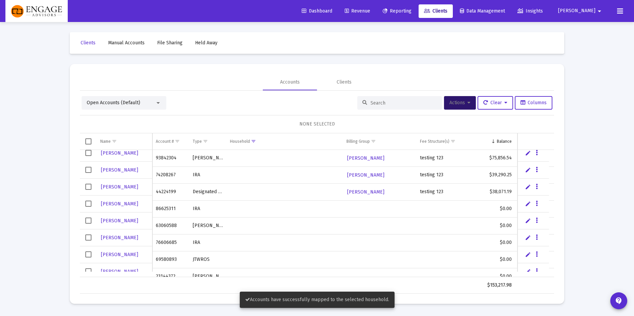
scroll to position [0, 0]
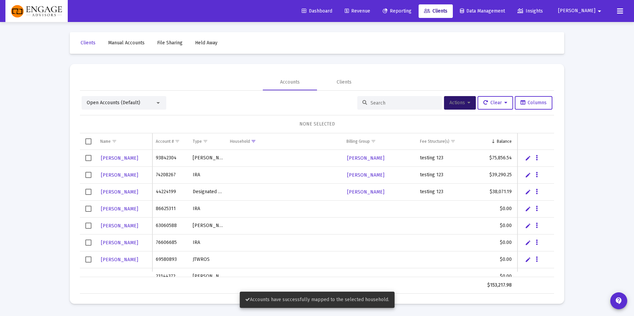
click at [85, 192] on span "Select row" at bounding box center [88, 192] width 6 height 6
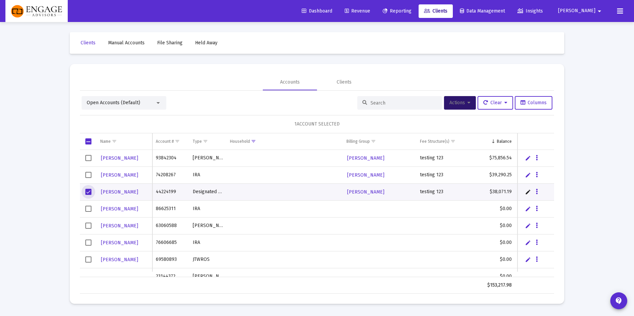
click at [88, 179] on td "Data grid" at bounding box center [88, 175] width 17 height 17
click at [88, 159] on span "Select row" at bounding box center [88, 158] width 6 height 6
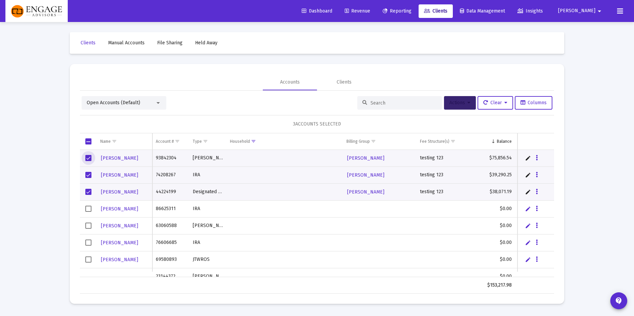
click at [450, 102] on span "Actions" at bounding box center [460, 103] width 21 height 6
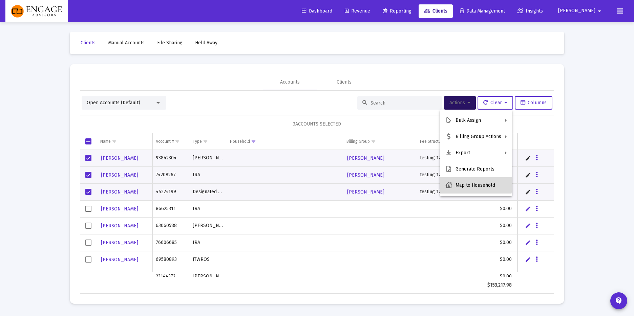
click at [459, 182] on button "Map to Household" at bounding box center [476, 186] width 72 height 16
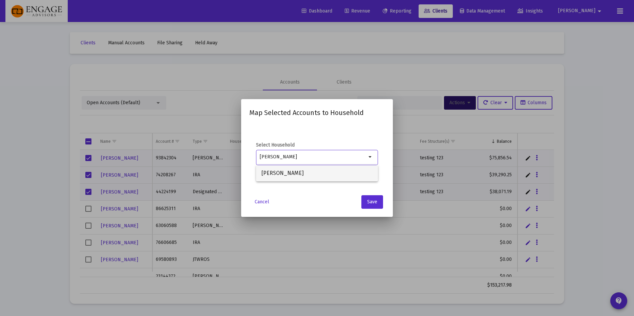
click at [337, 169] on span "[PERSON_NAME]" at bounding box center [317, 173] width 111 height 16
type input "[PERSON_NAME]"
click at [370, 202] on span "Save" at bounding box center [372, 202] width 10 height 6
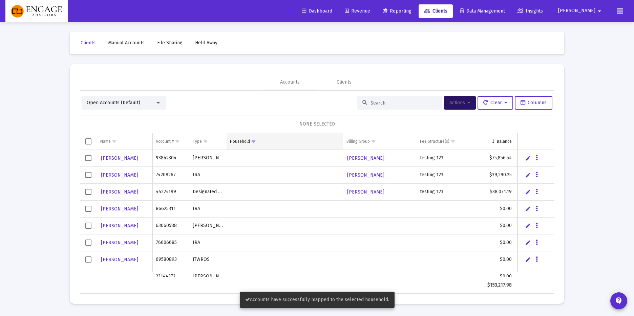
click at [251, 141] on span "Show filter options for column 'Household'" at bounding box center [253, 141] width 5 height 5
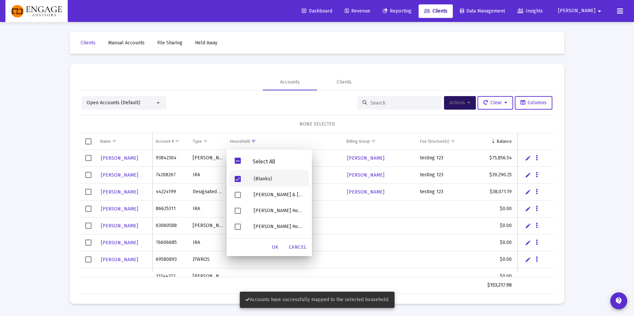
click at [252, 179] on div "(Blanks)" at bounding box center [278, 179] width 61 height 16
click at [274, 245] on span "OK" at bounding box center [275, 248] width 7 height 6
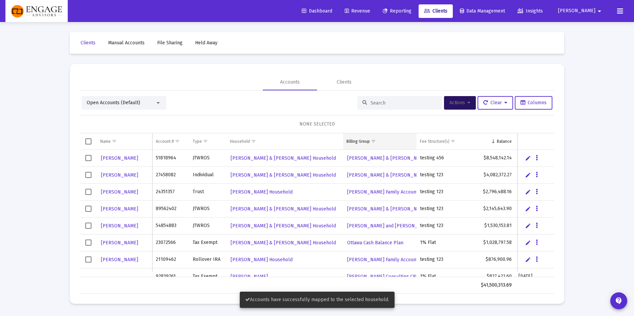
click at [360, 143] on div "Billing Group" at bounding box center [358, 141] width 23 height 5
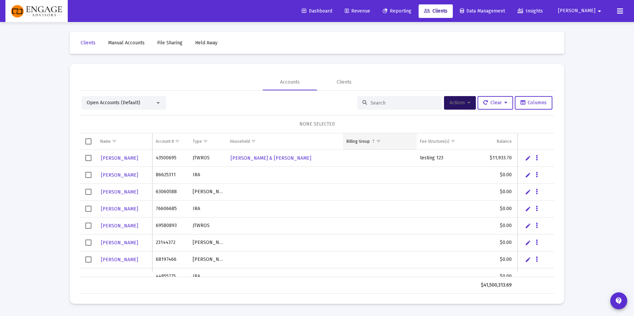
click at [346, 145] on td "Billing Group" at bounding box center [380, 141] width 74 height 16
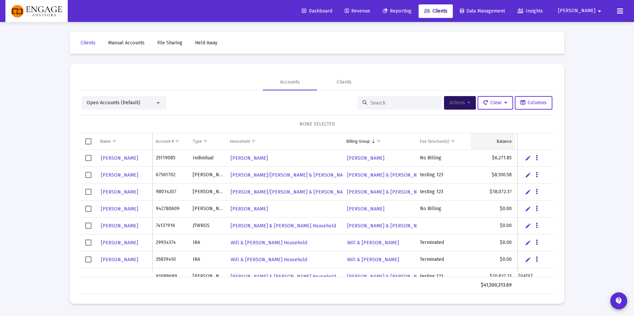
click at [502, 145] on td "Balance" at bounding box center [493, 141] width 45 height 16
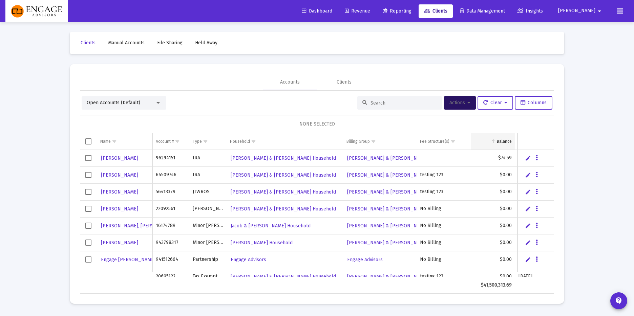
click at [501, 146] on td "Balance" at bounding box center [493, 141] width 45 height 16
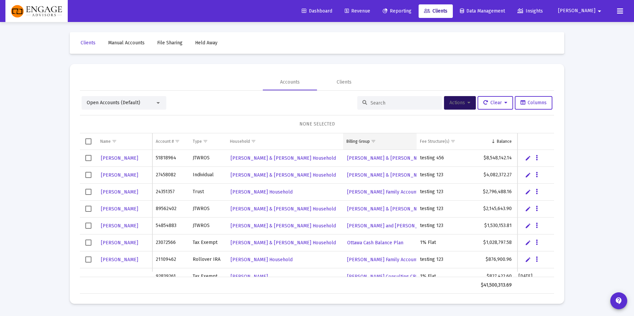
click at [374, 141] on span "Show filter options for column 'Billing Group'" at bounding box center [373, 141] width 5 height 5
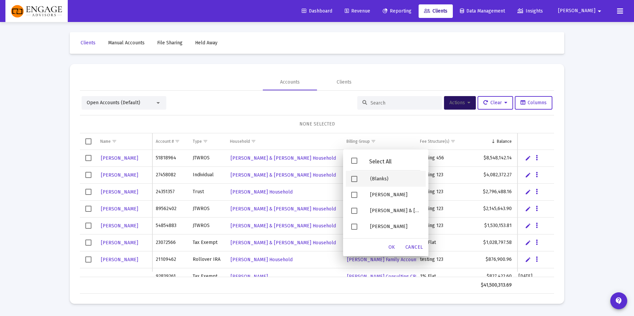
click at [373, 177] on div "(Blanks)" at bounding box center [395, 179] width 61 height 16
click at [389, 247] on span "OK" at bounding box center [392, 248] width 7 height 6
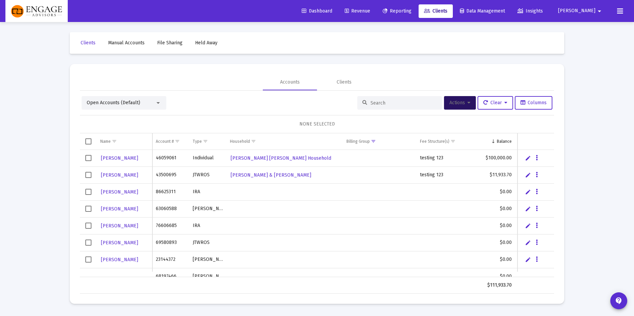
click at [87, 160] on span "Select row" at bounding box center [88, 158] width 6 height 6
click at [455, 106] on button "Actions" at bounding box center [460, 103] width 32 height 14
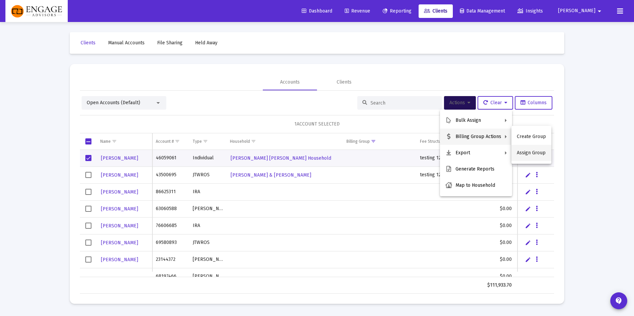
click at [528, 151] on button "Assign Group" at bounding box center [532, 153] width 40 height 16
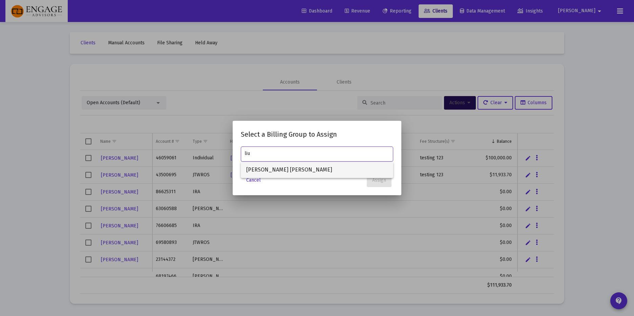
click at [349, 170] on span "[PERSON_NAME] [PERSON_NAME]" at bounding box center [317, 170] width 142 height 16
type input "[PERSON_NAME] [PERSON_NAME]"
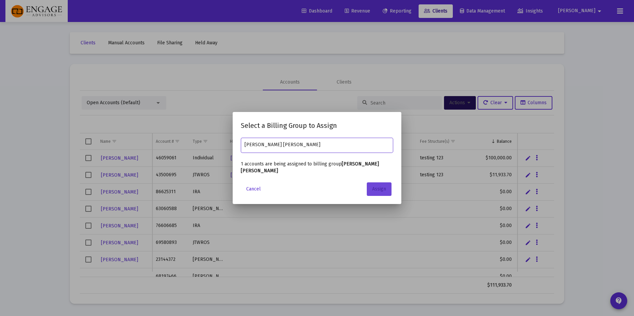
click at [376, 183] on button "Assign" at bounding box center [379, 190] width 25 height 14
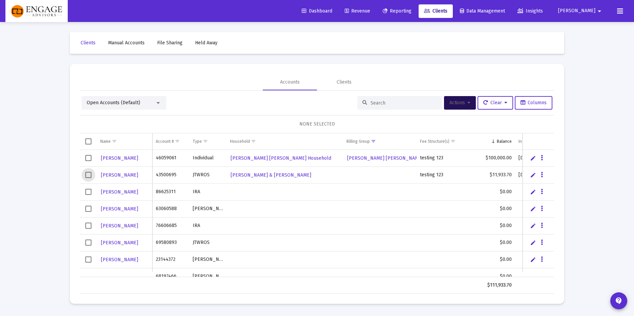
click at [88, 177] on span "Select row" at bounding box center [88, 175] width 6 height 6
click at [468, 105] on button "Actions" at bounding box center [460, 103] width 32 height 14
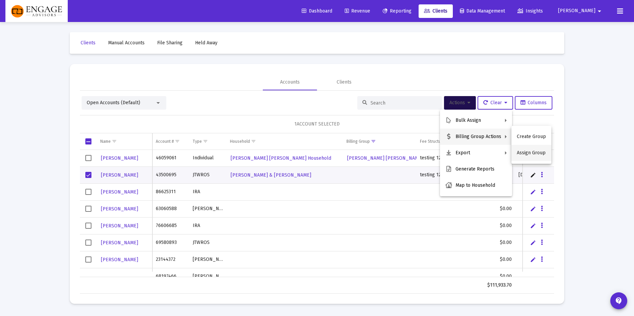
click at [529, 156] on button "Assign Group" at bounding box center [532, 153] width 40 height 16
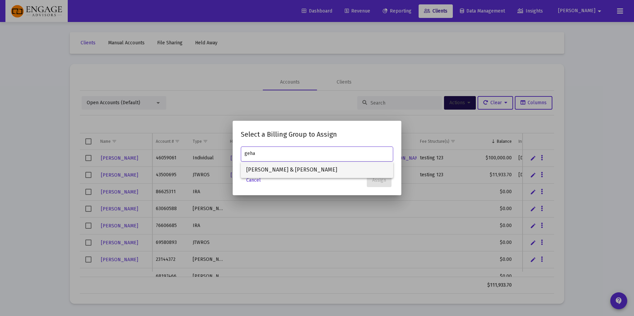
click at [290, 167] on span "[PERSON_NAME] & [PERSON_NAME]" at bounding box center [317, 170] width 142 height 16
type input "[PERSON_NAME] & [PERSON_NAME]"
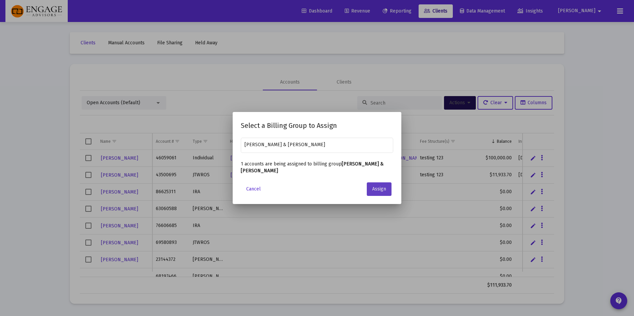
click at [370, 183] on button "Assign" at bounding box center [379, 190] width 25 height 14
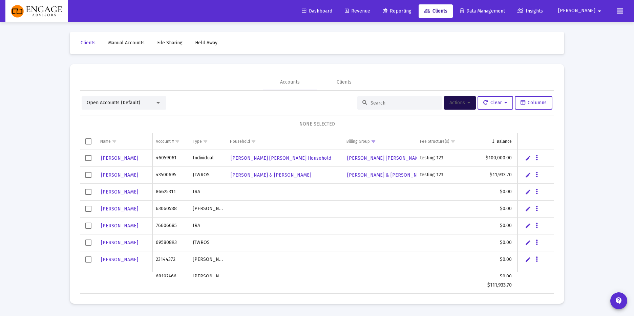
click at [376, 10] on link "Revenue" at bounding box center [357, 11] width 36 height 14
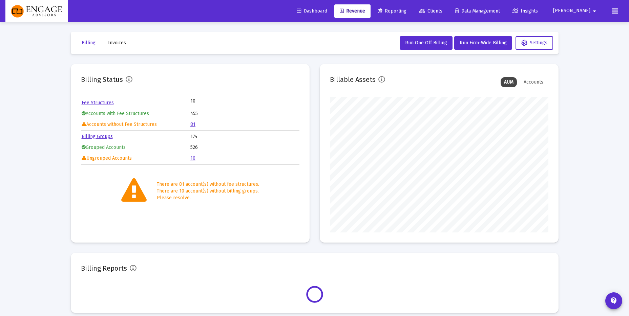
scroll to position [136, 219]
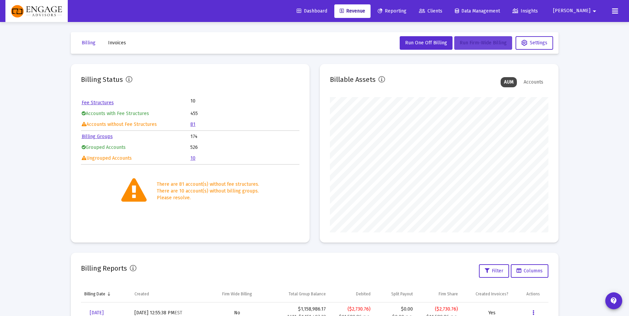
click at [470, 38] on button "Run Firm-Wide Billing" at bounding box center [483, 43] width 58 height 14
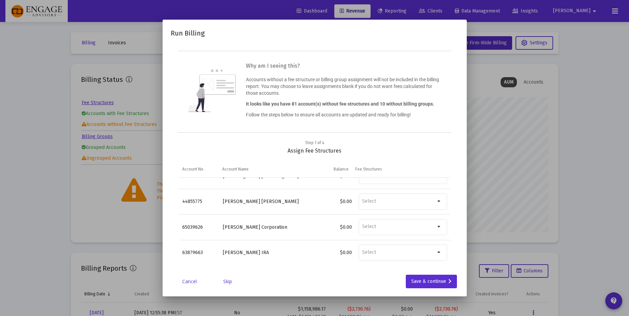
scroll to position [0, 0]
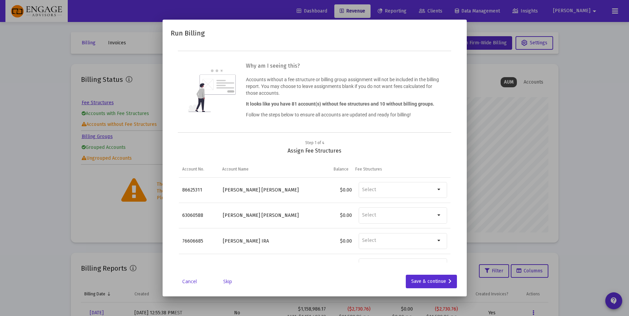
click at [228, 280] on link "Skip" at bounding box center [228, 281] width 34 height 7
click at [222, 284] on link "Skip" at bounding box center [228, 281] width 34 height 7
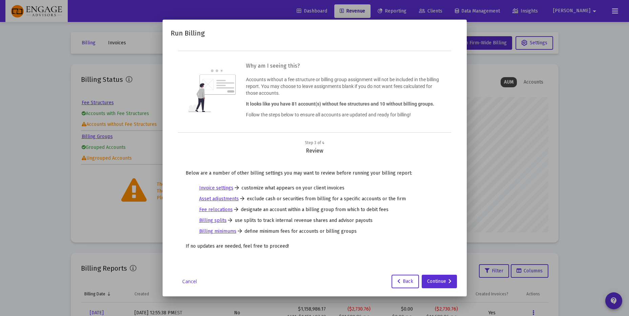
click at [255, 278] on div "Cancel Back Continue" at bounding box center [315, 282] width 288 height 14
click at [442, 278] on div "Continue" at bounding box center [439, 282] width 24 height 14
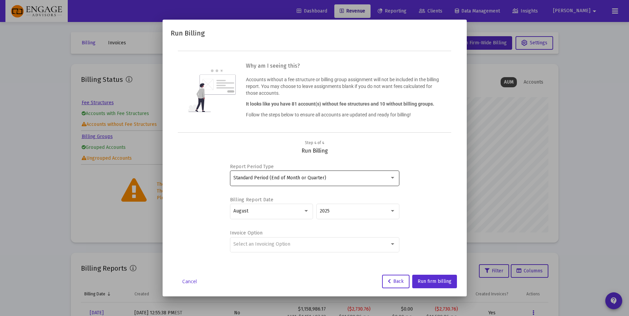
click at [365, 175] on div "Standard Period (End of Month or Quarter)" at bounding box center [311, 177] width 156 height 5
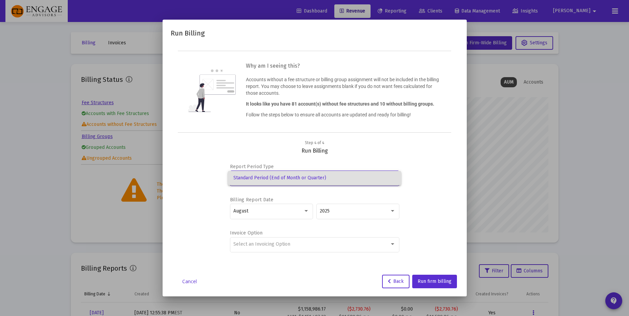
click at [427, 161] on div at bounding box center [314, 158] width 629 height 316
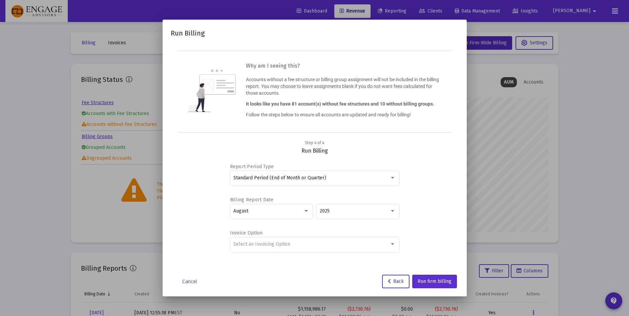
click at [411, 145] on div "Step 4 of 4 Run Billing" at bounding box center [315, 147] width 272 height 15
click at [385, 179] on div "Standard Period (End of Month or Quarter)" at bounding box center [311, 177] width 156 height 5
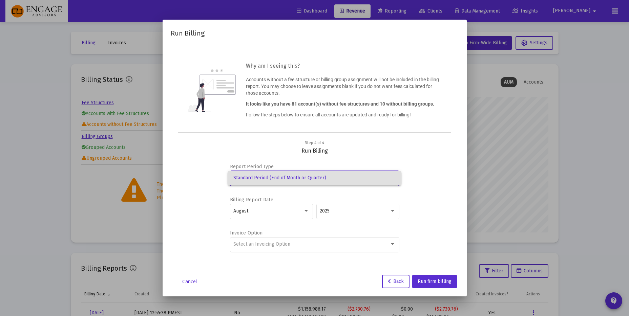
click at [432, 147] on div at bounding box center [314, 158] width 629 height 316
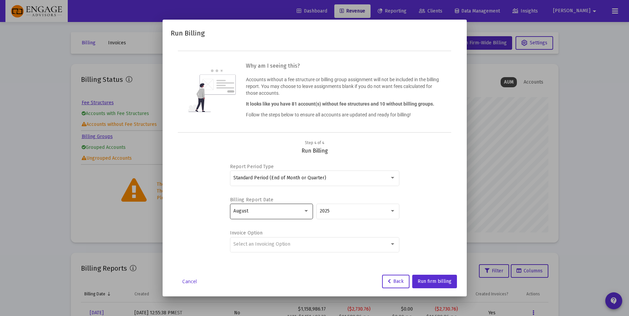
click at [290, 215] on div "August" at bounding box center [271, 211] width 76 height 17
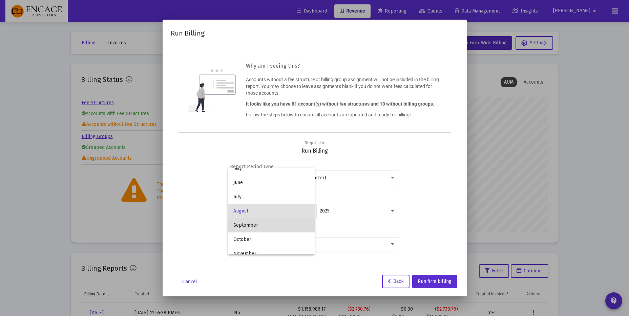
click at [282, 225] on span "September" at bounding box center [271, 226] width 76 height 14
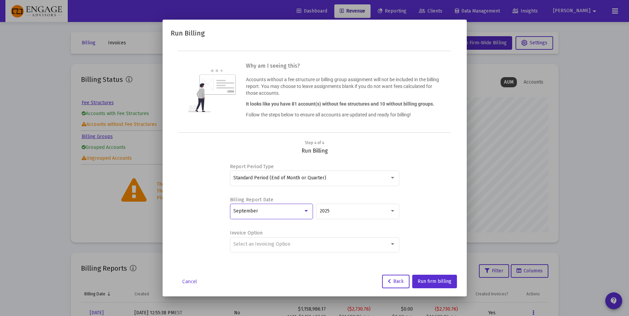
click at [282, 225] on div "September" at bounding box center [271, 215] width 83 height 22
click at [288, 247] on span "Select an Invoicing Option" at bounding box center [261, 245] width 57 height 6
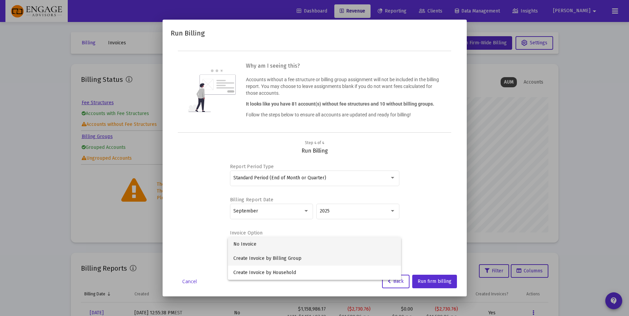
click at [343, 257] on span "Create Invoice by Billing Group" at bounding box center [314, 259] width 162 height 14
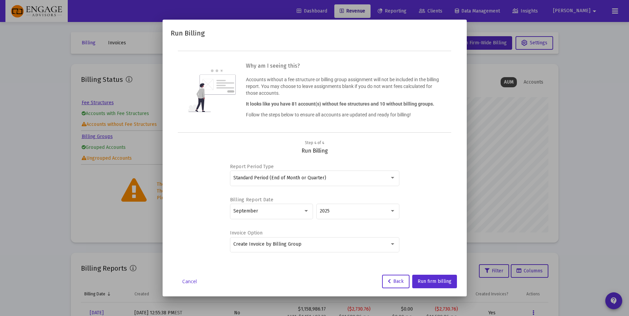
click at [445, 244] on div "Report Period Type Standard Period (End of Month or Quarter) Billing Report Dat…" at bounding box center [315, 208] width 272 height 108
click at [435, 277] on button "Run firm billing" at bounding box center [434, 282] width 45 height 14
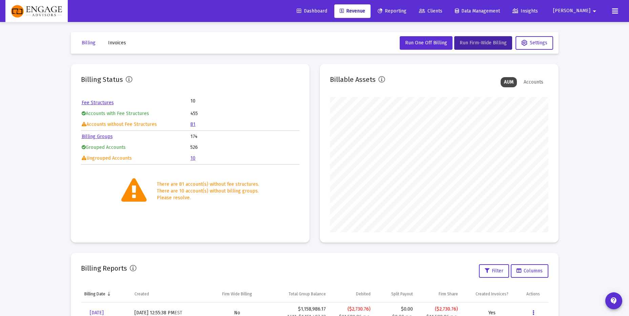
click at [618, 13] on button at bounding box center [615, 11] width 14 height 14
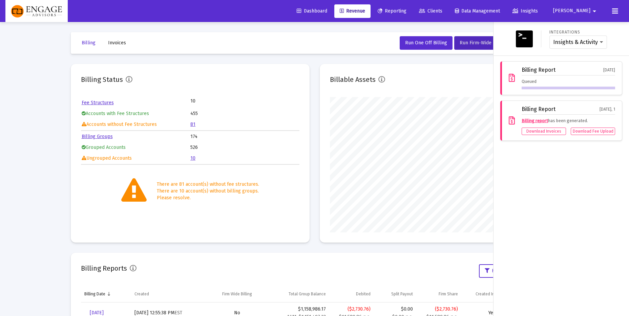
click at [569, 181] on div "Integrations Insights & Activity Wealthbox Billing Report Sep 3, 2025 Queued Bi…" at bounding box center [562, 169] width 136 height 294
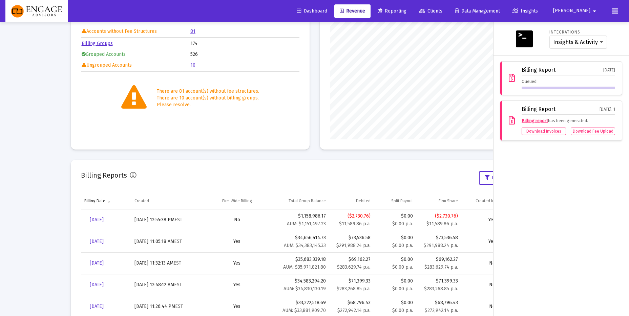
scroll to position [95, 0]
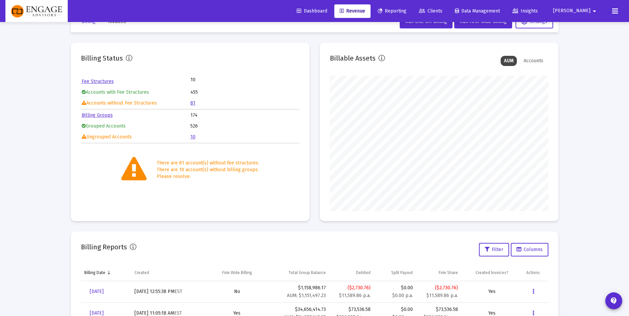
scroll to position [24, 0]
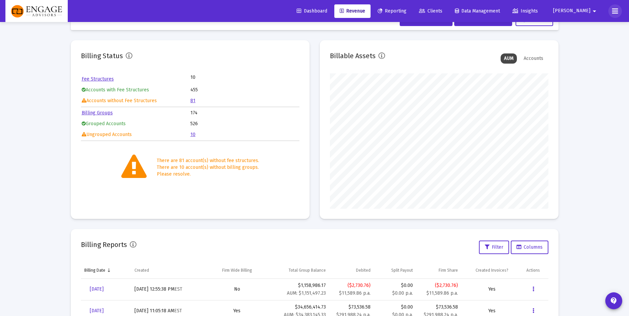
click at [611, 11] on button at bounding box center [615, 11] width 14 height 14
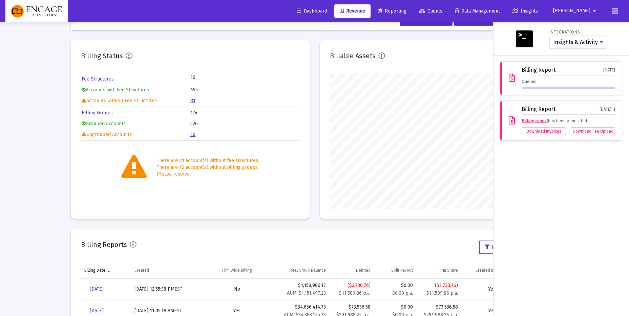
click at [566, 77] on div "Billing Report Sep 3, 2025 Queued" at bounding box center [569, 78] width 94 height 22
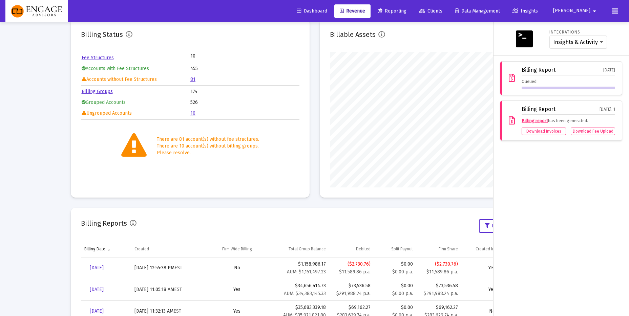
scroll to position [85, 0]
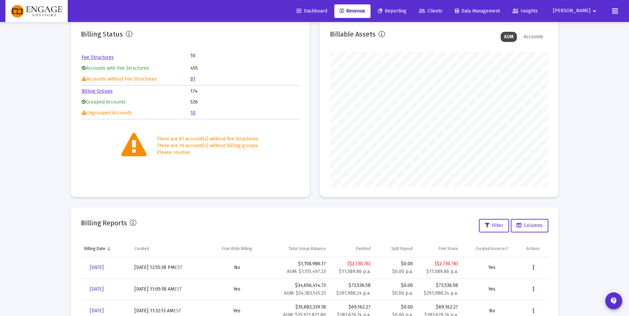
scroll to position [84, 0]
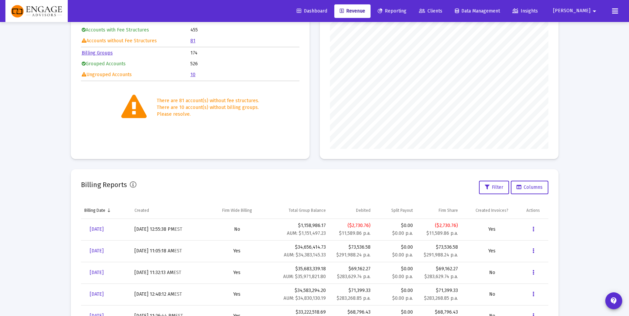
click at [619, 8] on button at bounding box center [615, 11] width 14 height 14
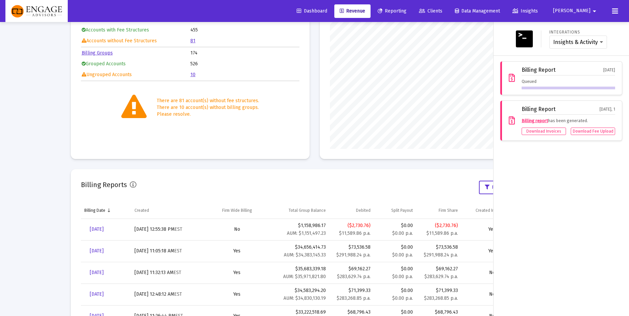
click at [561, 72] on div "Billing Report [DATE]" at bounding box center [569, 71] width 94 height 8
click at [521, 89] on div "Billing Report [DATE] Queued" at bounding box center [561, 78] width 122 height 34
click at [525, 82] on div "Queued" at bounding box center [569, 83] width 94 height 11
click at [512, 78] on icon at bounding box center [512, 78] width 6 height 8
click at [571, 244] on div "Integrations Insights & Activity Wealthbox Billing Report [DATE] Queued Billing…" at bounding box center [562, 169] width 136 height 294
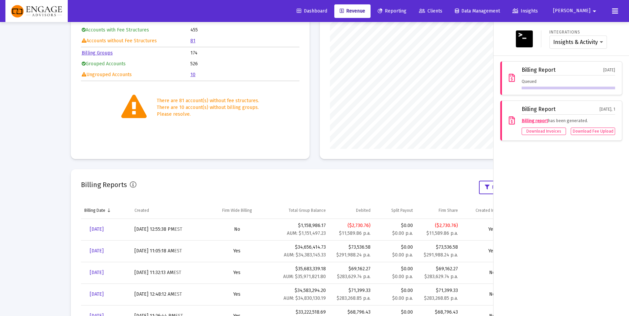
click at [573, 206] on div "Integrations Insights & Activity Wealthbox Billing Report [DATE] Queued Billing…" at bounding box center [562, 169] width 136 height 294
drag, startPoint x: 59, startPoint y: 99, endPoint x: 59, endPoint y: 77, distance: 22.0
click at [59, 99] on div at bounding box center [314, 158] width 629 height 316
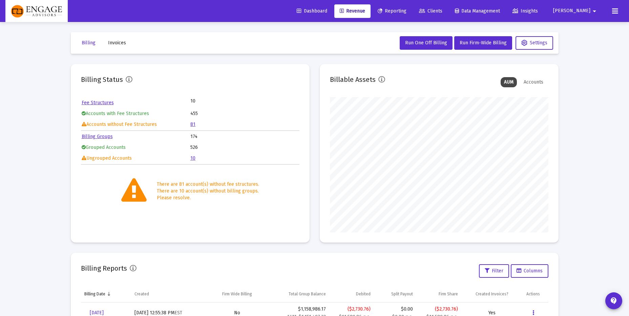
scroll to position [136, 219]
click at [614, 12] on icon at bounding box center [615, 11] width 6 height 8
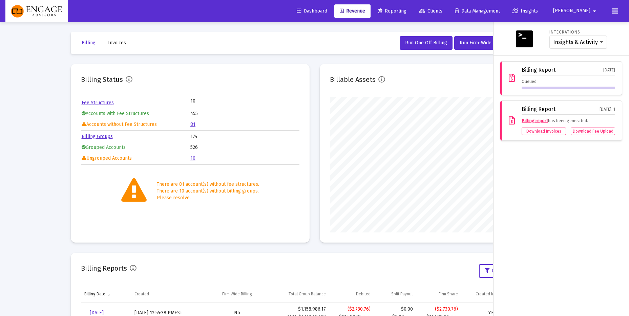
click at [607, 70] on div "[DATE]" at bounding box center [609, 70] width 12 height 6
click at [609, 62] on div "Billing Report Sep 3, 2025 Queued" at bounding box center [561, 78] width 122 height 34
click at [614, 1] on div "Dashboard Revenue Reporting Clients Data Management Insights [PERSON_NAME] arro…" at bounding box center [314, 11] width 618 height 22
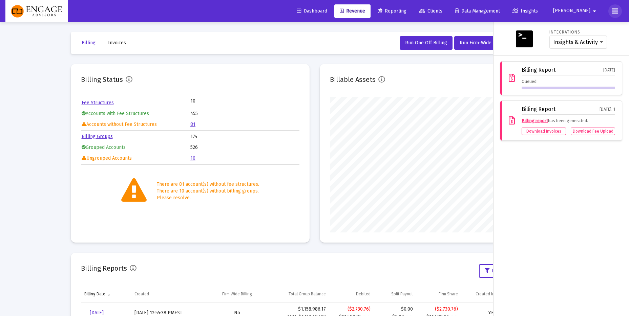
click at [613, 6] on button at bounding box center [615, 11] width 14 height 14
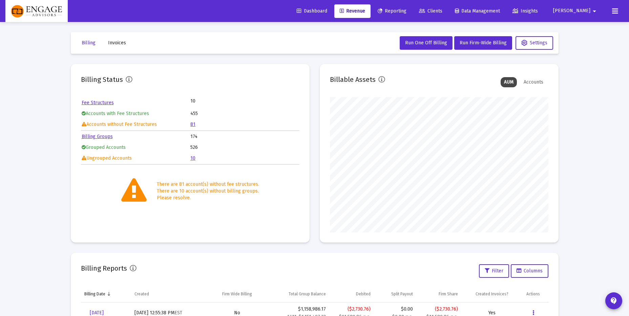
click at [594, 90] on div "Loading... Billing Invoices Run One Off Billing Run Firm-Wide Billing Settings …" at bounding box center [314, 279] width 629 height 559
click at [596, 66] on div "Loading... Billing Invoices Run One Off Billing Run Firm-Wide Billing Settings …" at bounding box center [314, 279] width 629 height 559
click at [619, 9] on button at bounding box center [615, 11] width 14 height 14
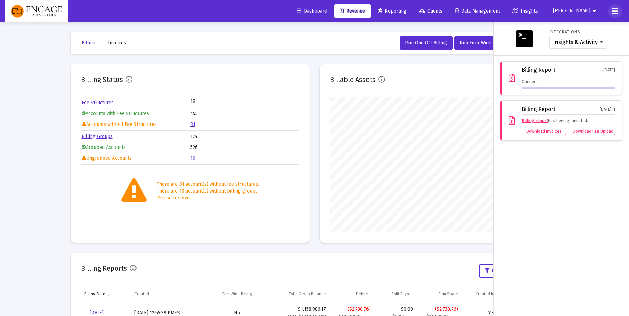
click at [618, 9] on button at bounding box center [615, 11] width 14 height 14
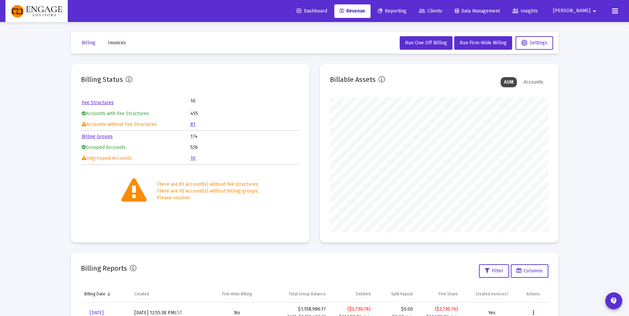
click at [620, 7] on button at bounding box center [615, 11] width 14 height 14
click at [618, 14] on button at bounding box center [615, 11] width 14 height 14
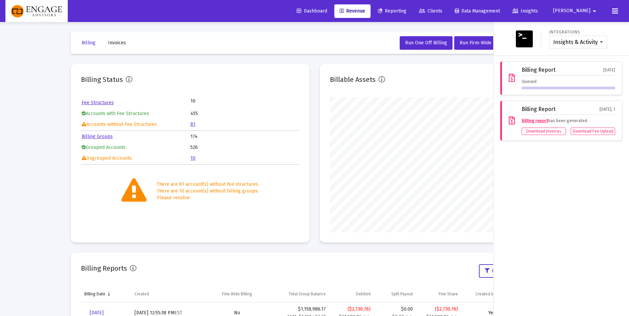
click at [618, 13] on button at bounding box center [615, 11] width 14 height 14
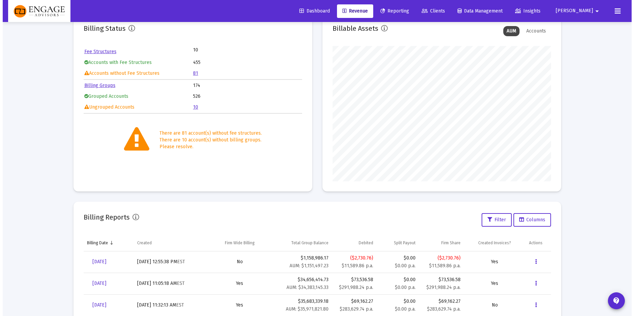
scroll to position [0, 0]
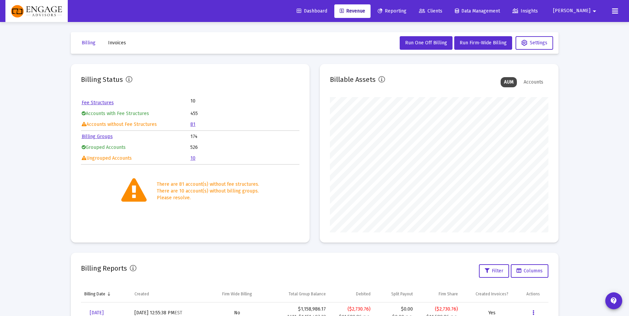
click at [442, 11] on span "Clients" at bounding box center [430, 11] width 23 height 6
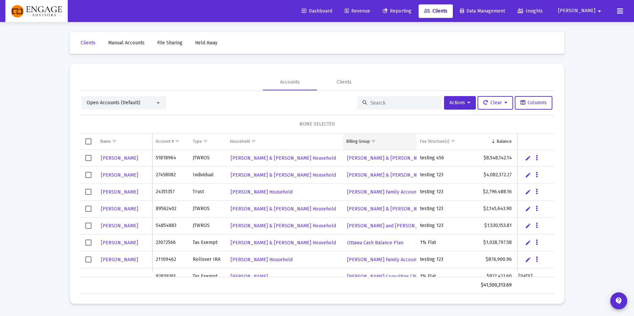
click at [371, 141] on span "Show filter options for column 'Billing Group'" at bounding box center [373, 141] width 5 height 5
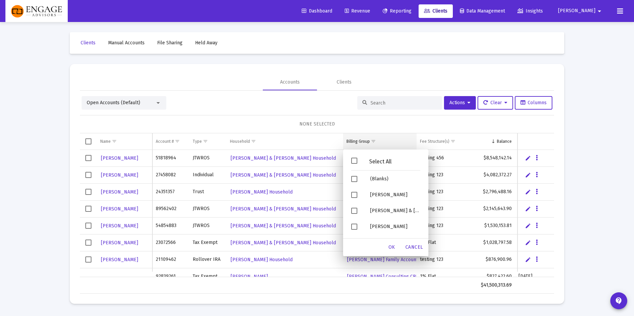
click at [371, 141] on span "Show filter options for column 'Billing Group'" at bounding box center [373, 141] width 5 height 5
click at [451, 142] on span "Show filter options for column 'Fee Structure(s)'" at bounding box center [453, 141] width 5 height 5
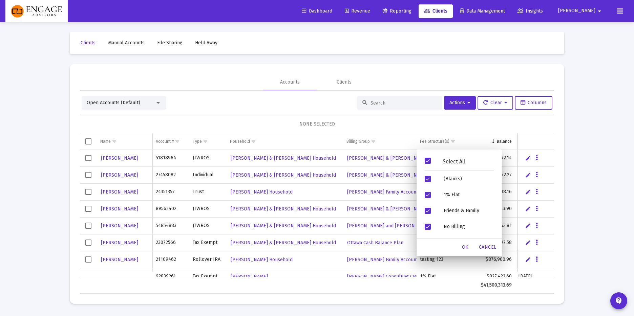
click at [430, 163] on span "Filter options" at bounding box center [428, 161] width 6 height 6
click at [427, 195] on span "Filter options" at bounding box center [428, 195] width 6 height 6
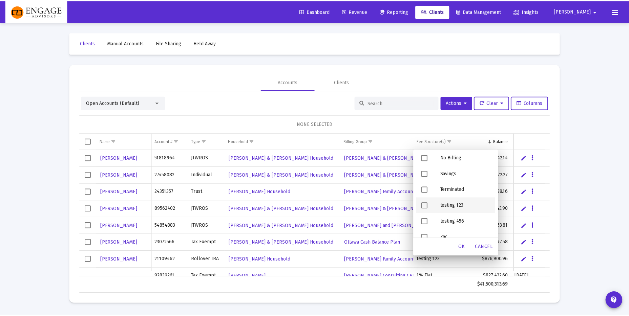
scroll to position [72, 0]
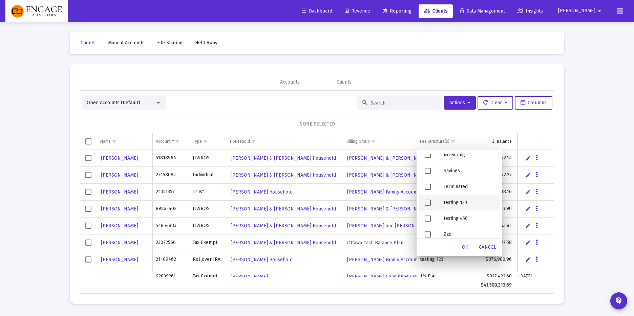
click at [431, 202] on span "Filter options" at bounding box center [428, 203] width 6 height 6
click at [466, 246] on span "OK" at bounding box center [465, 248] width 7 height 6
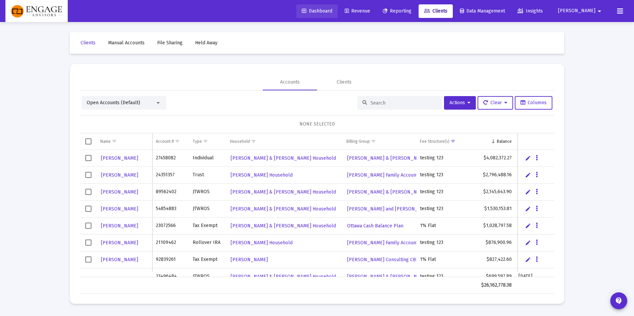
click at [332, 12] on span "Dashboard" at bounding box center [317, 11] width 30 height 6
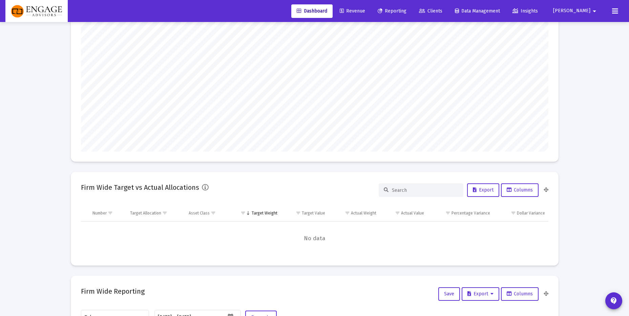
scroll to position [135, 0]
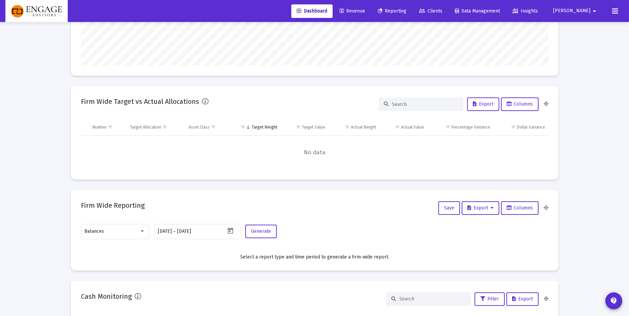
type input "taylor@engageadvisors.com"
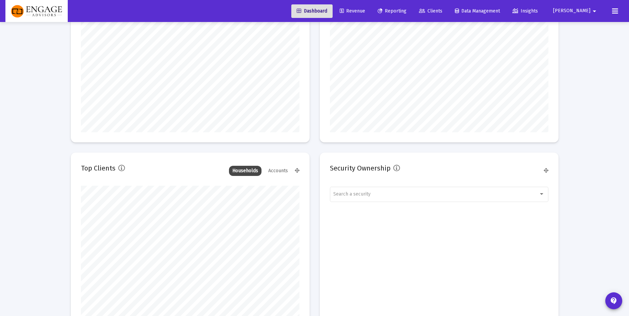
scroll to position [678, 0]
click at [418, 194] on div "Search a security" at bounding box center [438, 192] width 211 height 17
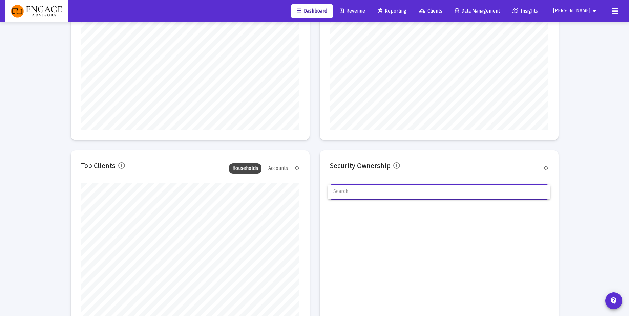
click at [446, 170] on div at bounding box center [314, 158] width 629 height 316
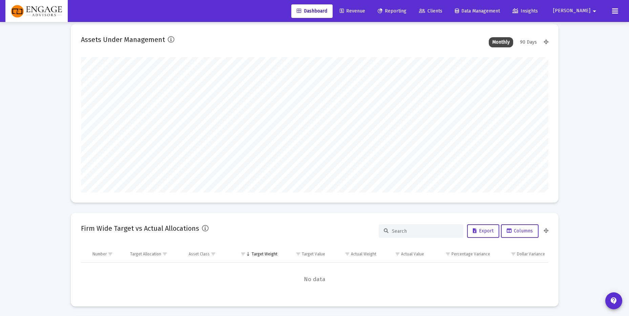
scroll to position [0, 0]
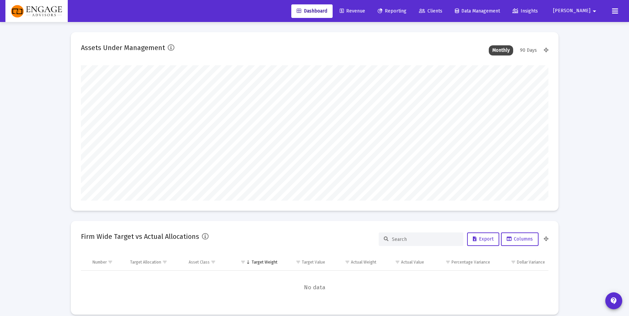
click at [615, 7] on icon at bounding box center [615, 11] width 6 height 8
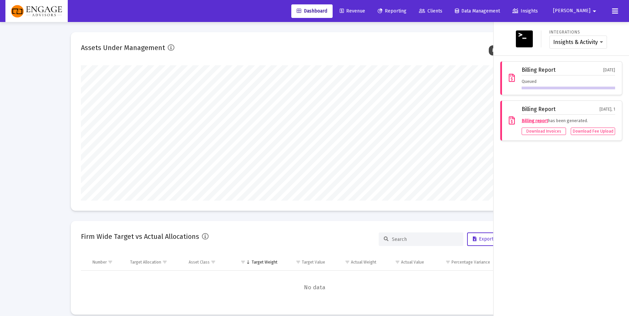
click at [566, 74] on div "Billing Report Sep 3, 2025" at bounding box center [569, 71] width 94 height 8
click at [529, 68] on div "Billing Report" at bounding box center [539, 70] width 34 height 6
click at [526, 71] on div "Billing Report" at bounding box center [539, 70] width 34 height 6
click at [368, 4] on div "Dashboard Revenue Reporting Clients Data Management Insights Taylor arrow_drop_…" at bounding box center [314, 11] width 618 height 22
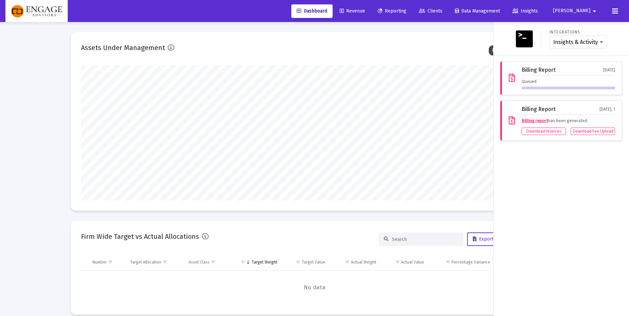
click at [371, 14] on link "Revenue" at bounding box center [352, 11] width 36 height 14
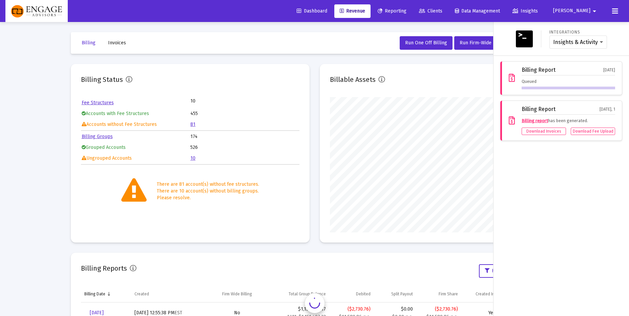
scroll to position [136, 219]
click at [617, 12] on icon at bounding box center [615, 11] width 6 height 8
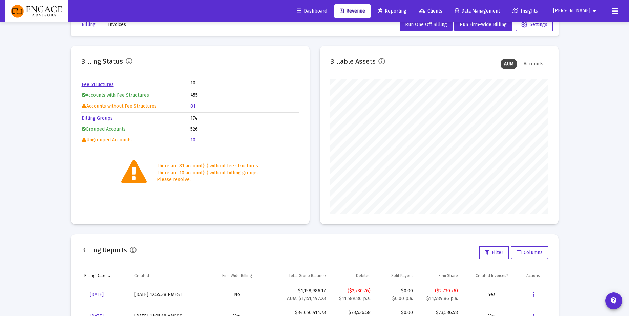
scroll to position [0, 0]
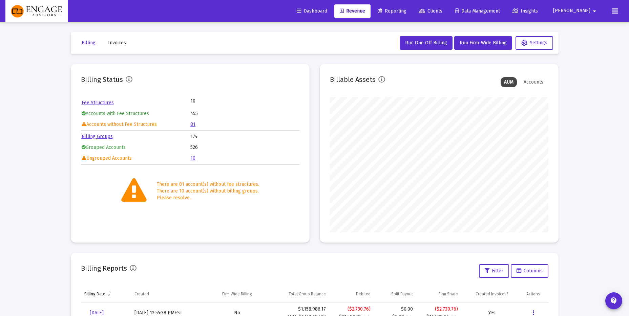
click at [592, 9] on mat-icon "arrow_drop_down" at bounding box center [594, 11] width 8 height 14
click at [585, 43] on button "Logout" at bounding box center [589, 45] width 40 height 16
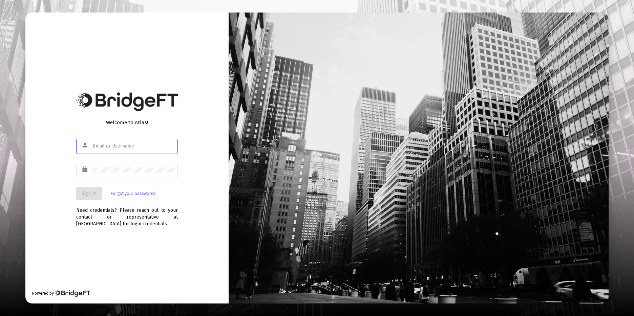
type input "[PERSON_NAME][EMAIL_ADDRESS][DOMAIN_NAME]"
click at [87, 190] on button "Sign In" at bounding box center [89, 194] width 26 height 14
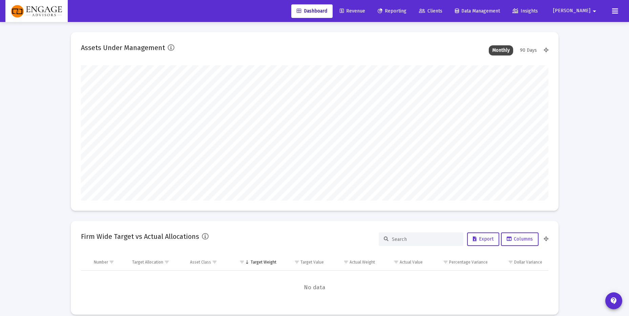
scroll to position [136, 468]
type input "[DATE]"
type input "[PERSON_NAME][EMAIL_ADDRESS][DOMAIN_NAME]"
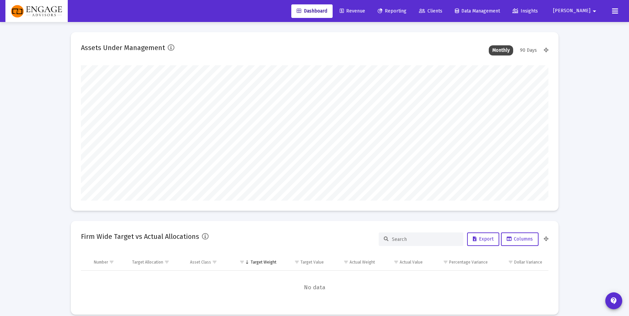
click at [616, 10] on icon at bounding box center [615, 11] width 6 height 8
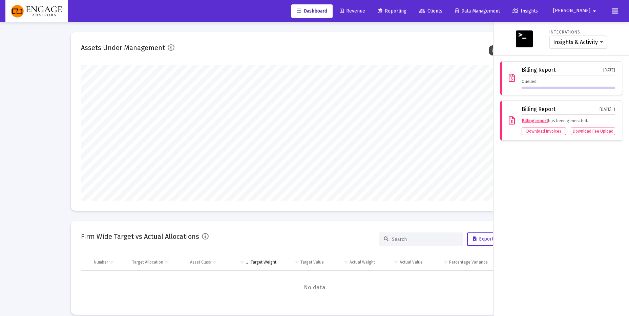
click at [616, 10] on icon at bounding box center [615, 11] width 6 height 8
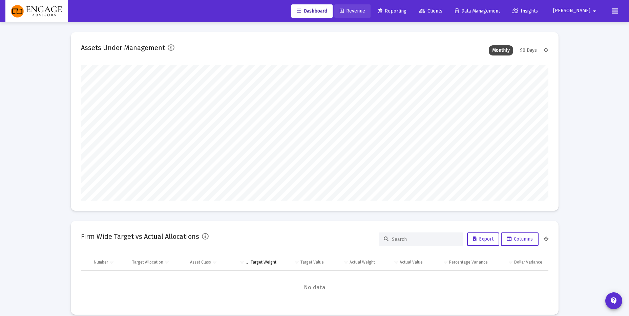
click at [365, 9] on span "Revenue" at bounding box center [352, 11] width 25 height 6
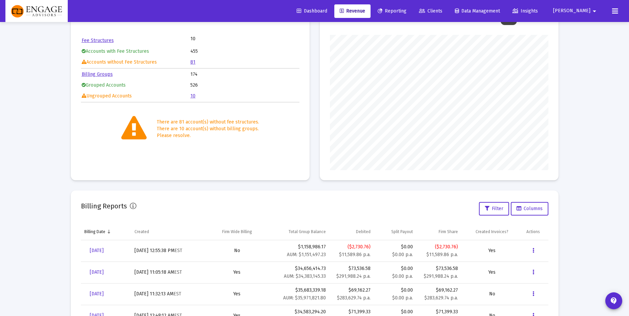
scroll to position [102, 0]
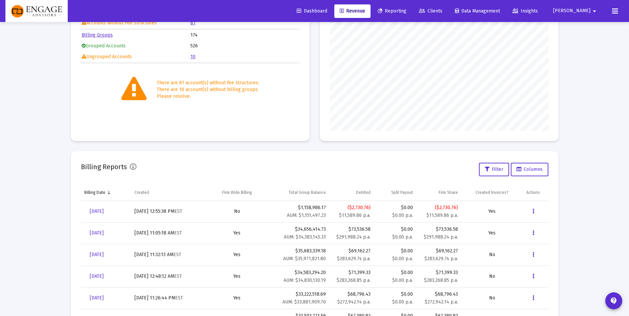
click at [619, 7] on button at bounding box center [615, 11] width 14 height 14
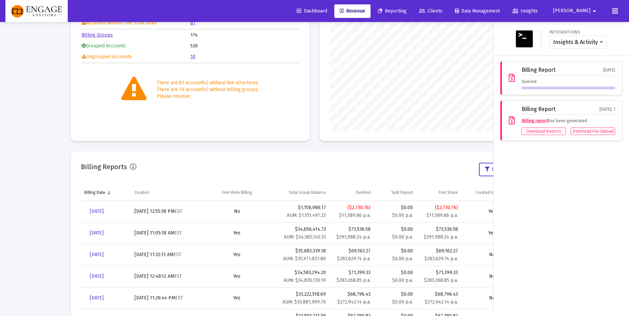
click at [593, 115] on div "Billing Report Jan 1, 1" at bounding box center [569, 110] width 94 height 8
click at [514, 113] on div "Billing Report Jan 1, 1 Billing report has been generated. Download Invoices Do…" at bounding box center [561, 121] width 122 height 40
click at [510, 121] on icon at bounding box center [512, 121] width 6 height 8
click at [511, 121] on icon at bounding box center [512, 121] width 6 height 8
click at [538, 119] on link "Billing report" at bounding box center [535, 120] width 26 height 5
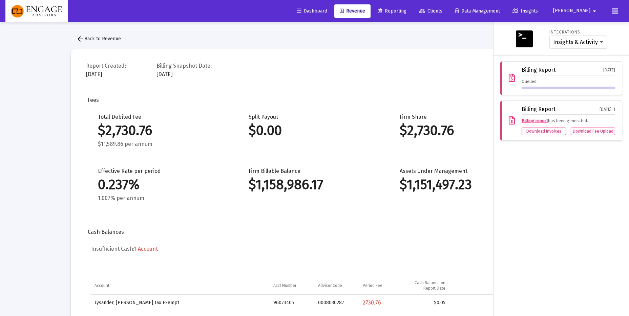
click at [97, 40] on div at bounding box center [314, 158] width 629 height 316
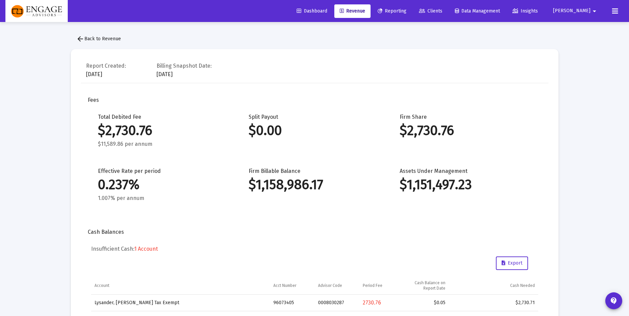
click at [89, 39] on span "arrow_back Back to Revenue" at bounding box center [98, 39] width 45 height 6
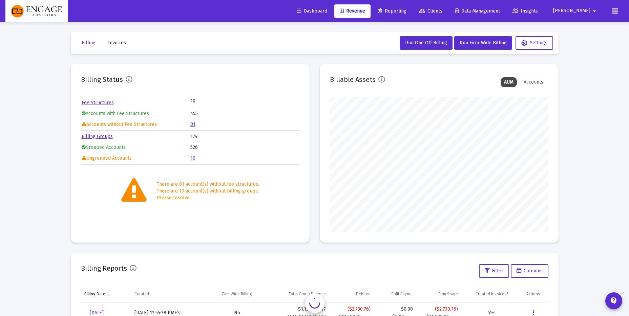
scroll to position [136, 219]
click at [618, 6] on button at bounding box center [615, 11] width 14 height 14
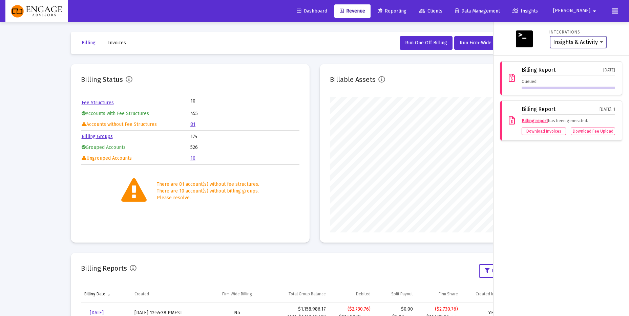
click at [591, 43] on select "Insights & Activity Wealthbox" at bounding box center [578, 42] width 50 height 6
click at [553, 39] on select "Insights & Activity Wealthbox" at bounding box center [578, 42] width 50 height 6
click at [528, 40] on img at bounding box center [524, 38] width 17 height 17
click at [616, 8] on icon at bounding box center [615, 11] width 6 height 8
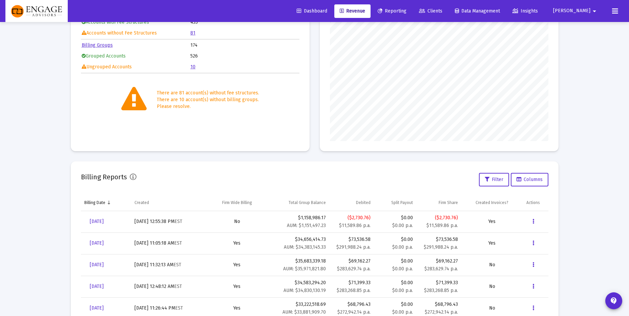
scroll to position [80, 0]
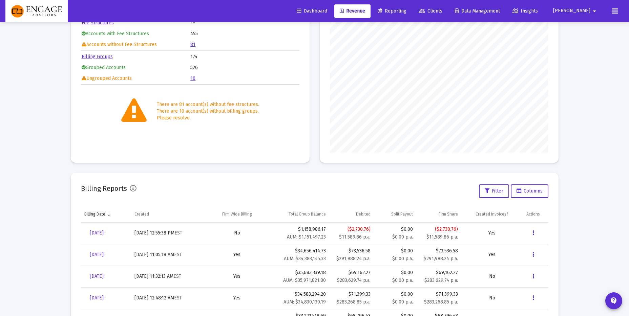
click at [589, 102] on div "Loading... Billing Invoices Run One Off Billing Run Firm-Wide Billing Settings …" at bounding box center [314, 199] width 629 height 559
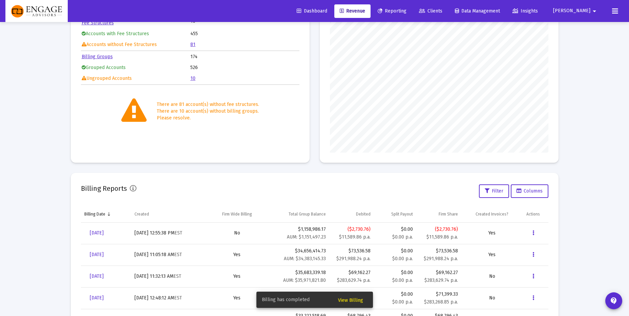
click at [616, 12] on icon at bounding box center [615, 11] width 6 height 8
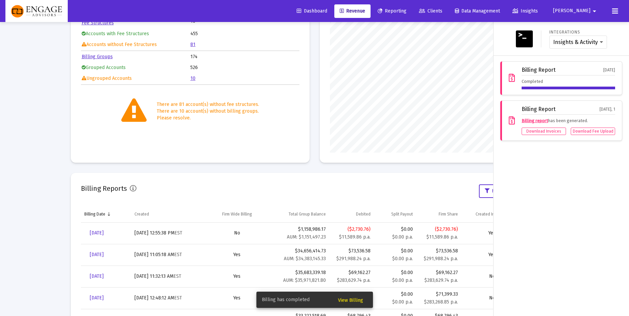
click at [32, 125] on div at bounding box center [314, 158] width 629 height 316
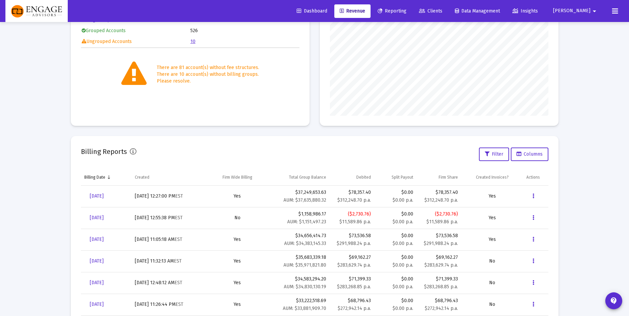
scroll to position [131, 0]
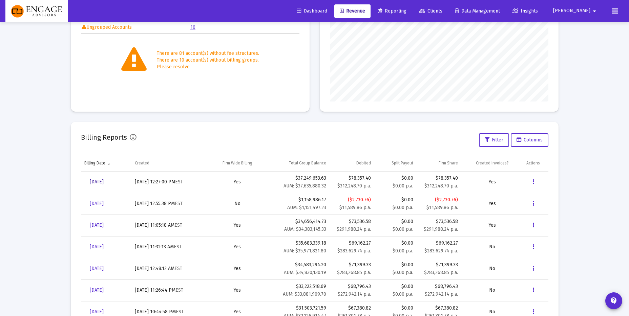
click at [104, 182] on span "[DATE]" at bounding box center [97, 182] width 14 height 6
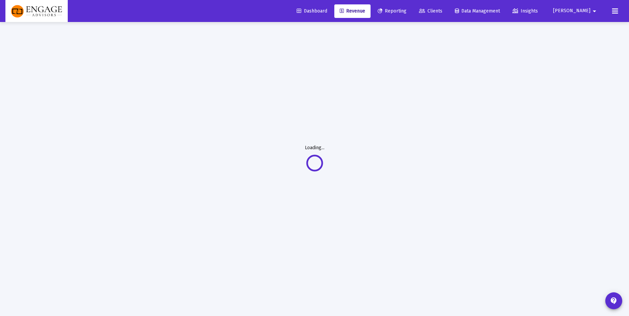
scroll to position [22, 0]
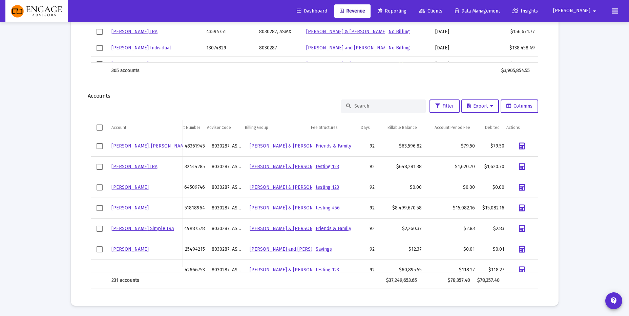
click at [362, 110] on div at bounding box center [383, 107] width 85 height 14
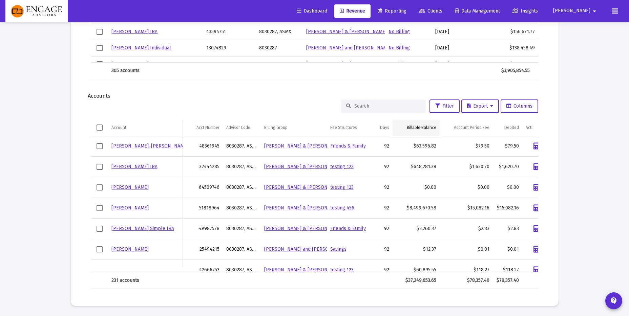
click at [416, 126] on div "Billable Balance" at bounding box center [421, 127] width 29 height 5
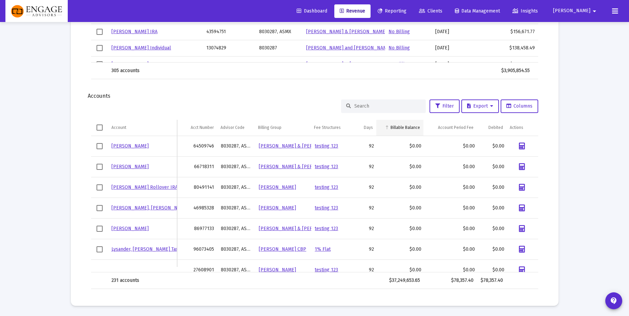
click at [408, 128] on div "Billable Balance" at bounding box center [405, 127] width 29 height 5
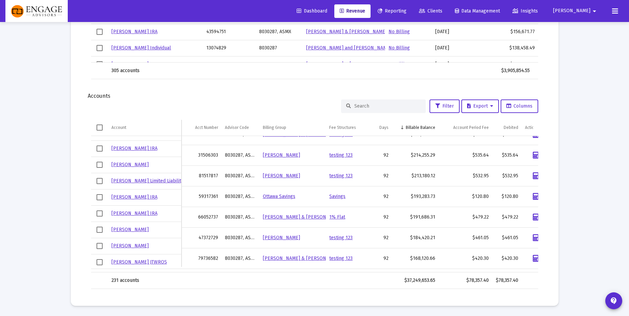
scroll to position [600, 0]
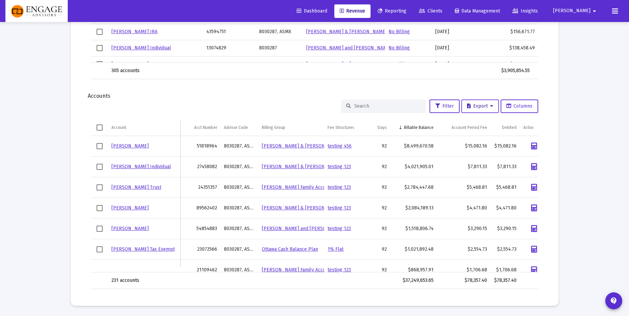
click at [478, 107] on span "Export" at bounding box center [480, 106] width 26 height 6
click at [477, 122] on button "Export All Rows" at bounding box center [482, 124] width 46 height 16
